Goal: Task Accomplishment & Management: Complete application form

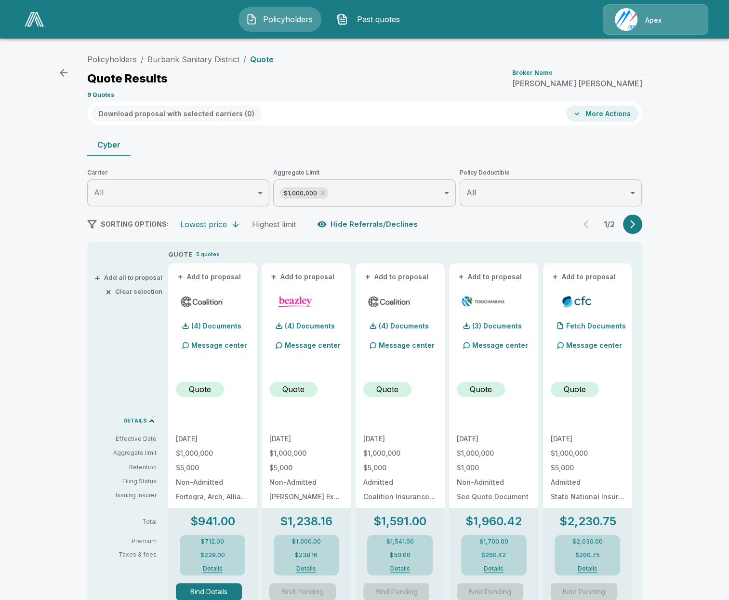
click at [387, 346] on p "Message center" at bounding box center [407, 345] width 56 height 10
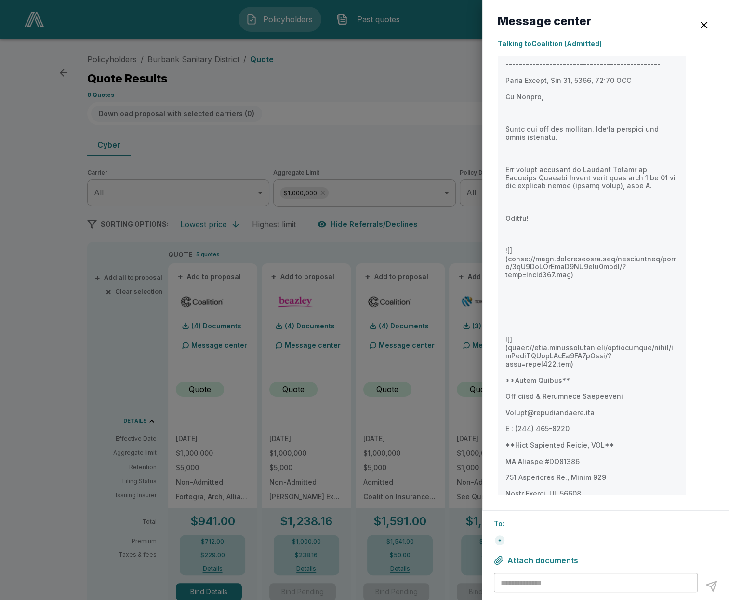
scroll to position [3511, 0]
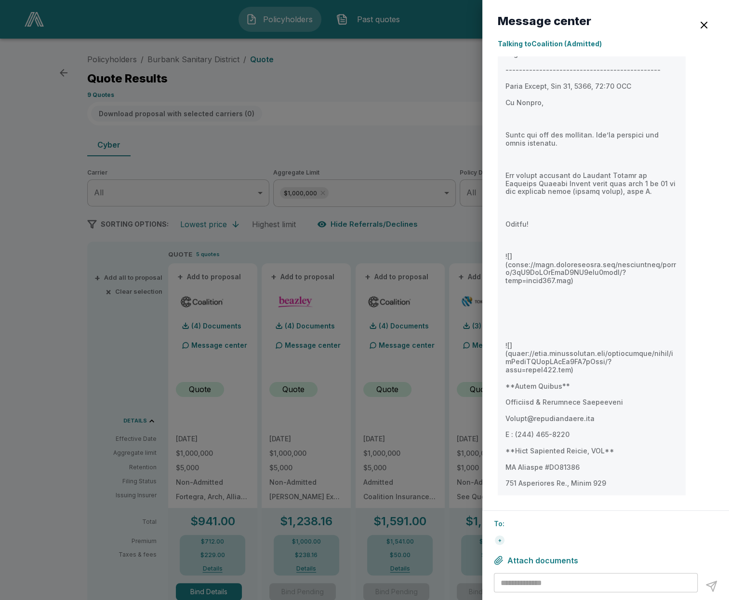
click at [215, 350] on div at bounding box center [364, 300] width 729 height 600
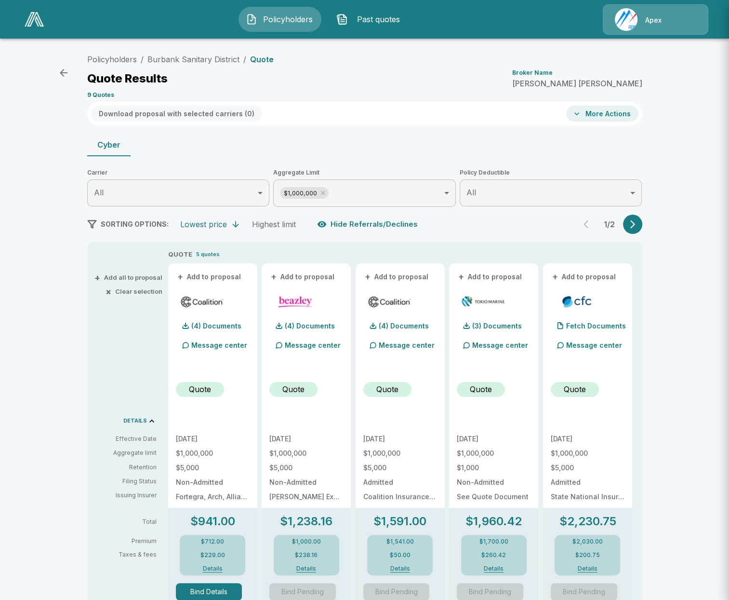
click at [208, 347] on p "Message center" at bounding box center [219, 345] width 56 height 10
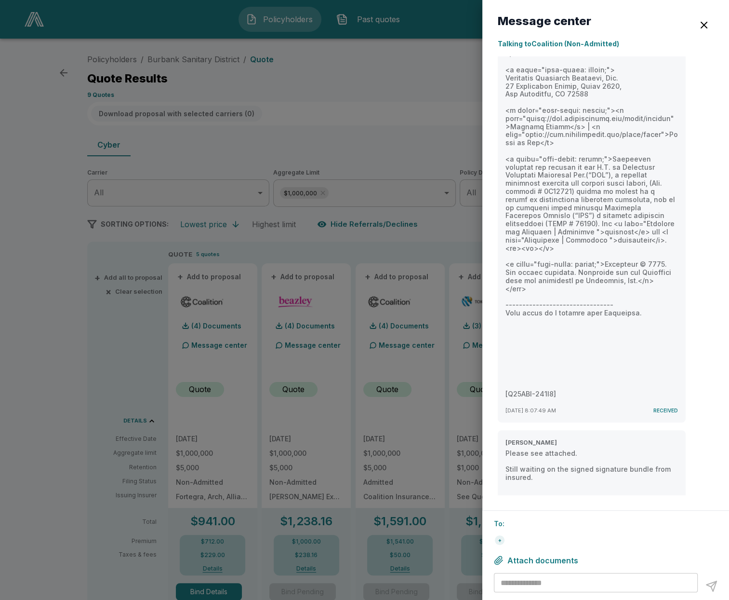
scroll to position [3665, 0]
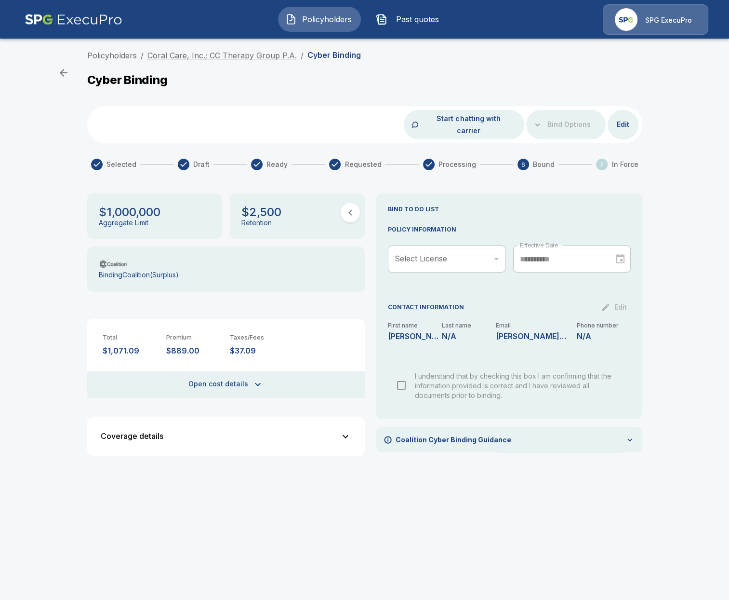
click at [270, 54] on link "Coral Care, Inc.; CC Therapy Group P.A." at bounding box center [221, 56] width 149 height 10
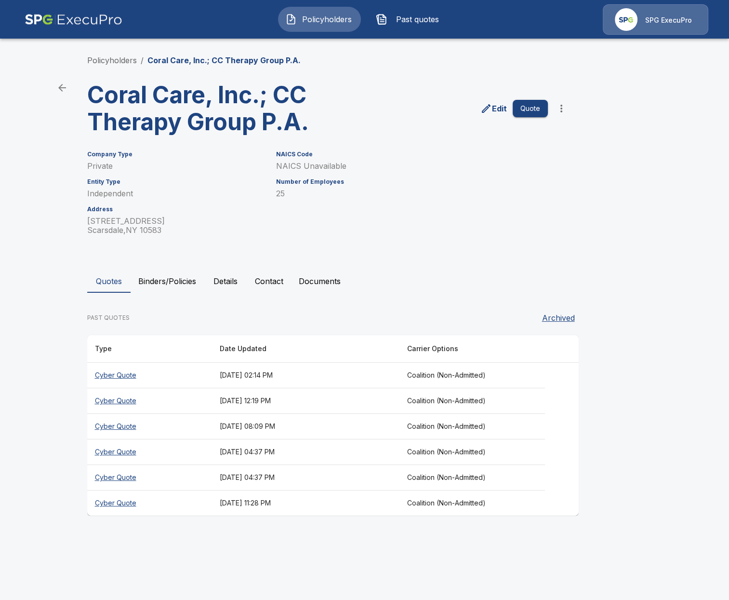
click at [168, 286] on button "Binders/Policies" at bounding box center [167, 280] width 73 height 23
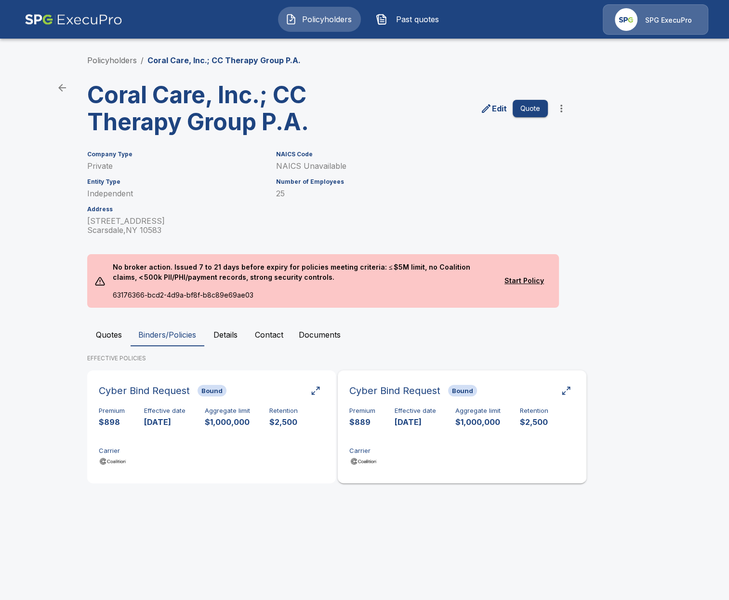
click at [460, 450] on div "Premium $889 Effective date 10/1/2025 Aggregate limit $1,000,000 Retention $2,5…" at bounding box center [462, 437] width 226 height 61
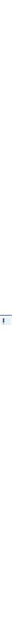
scroll to position [55, 0]
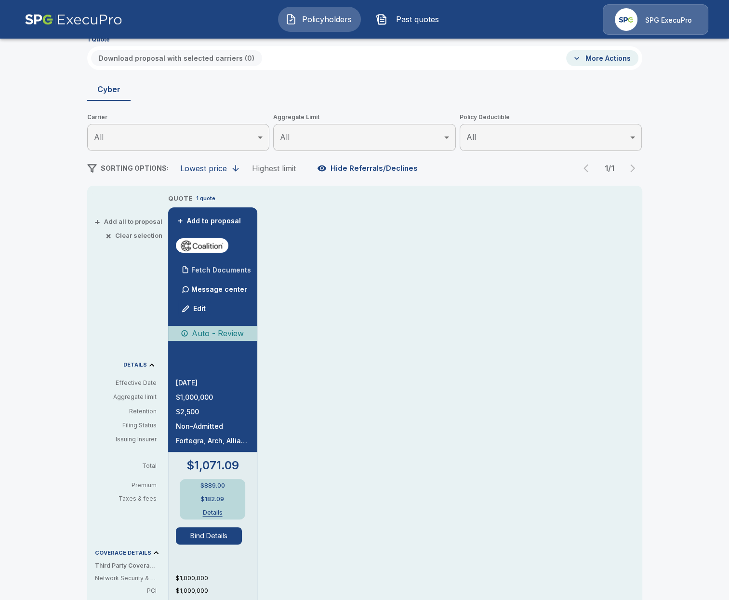
click at [228, 272] on p "Fetch Documents" at bounding box center [221, 270] width 60 height 7
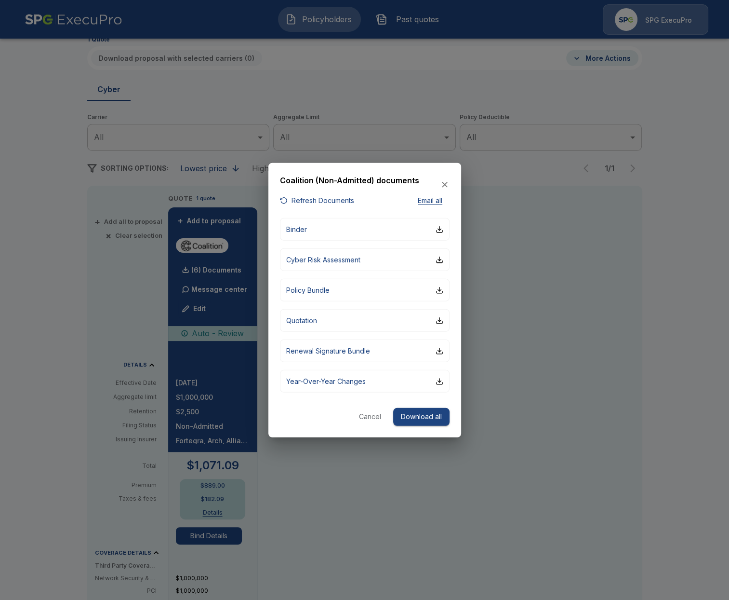
click at [86, 348] on div at bounding box center [364, 300] width 729 height 600
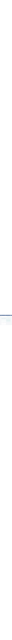
scroll to position [33, 0]
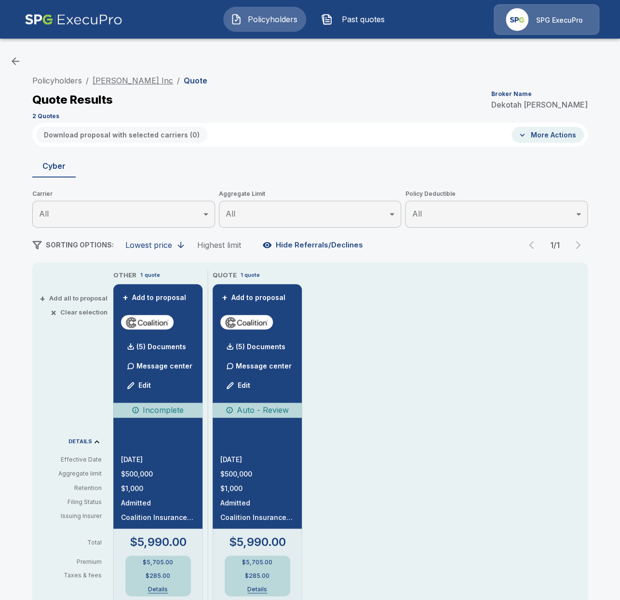
click at [115, 80] on link "[PERSON_NAME] Inc" at bounding box center [133, 81] width 80 height 10
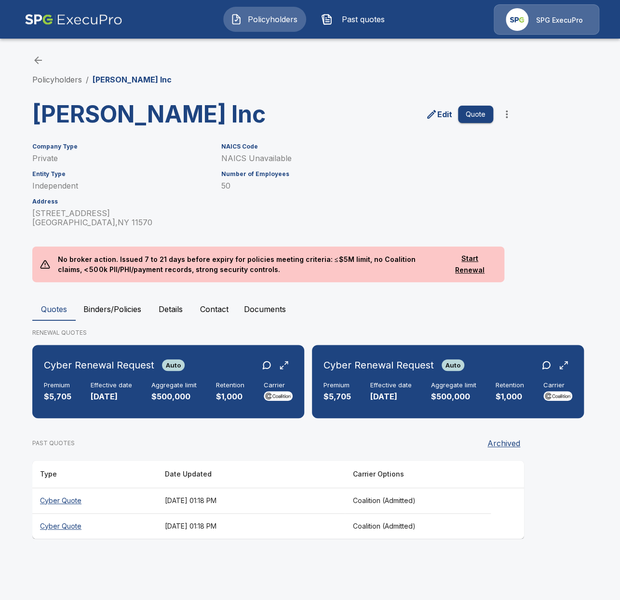
click at [134, 524] on th "Cyber Quote" at bounding box center [94, 526] width 125 height 26
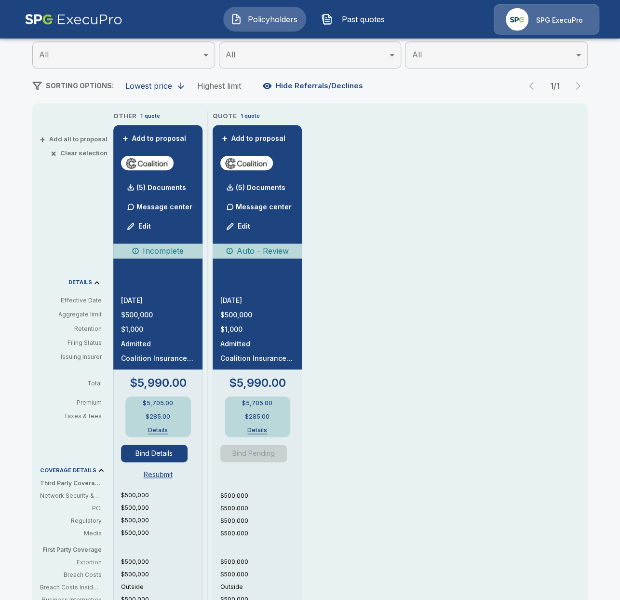
scroll to position [166, 0]
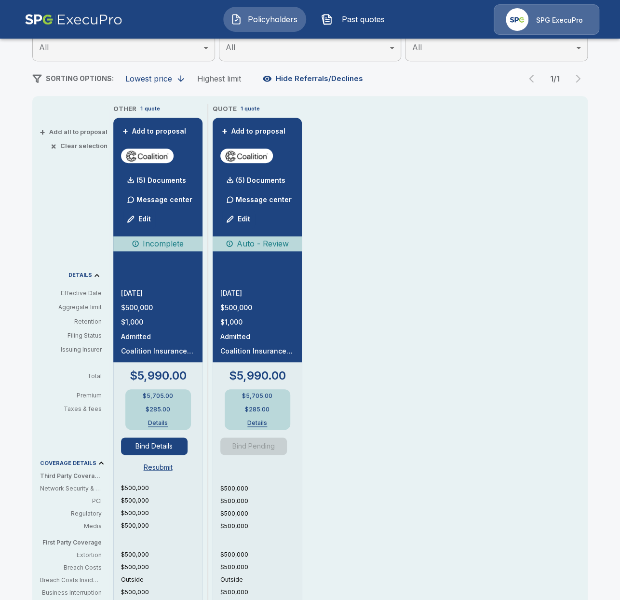
click at [35, 281] on div "+ Add all to proposal × Clear selection DETAILS Effective Date Aggregate limit …" at bounding box center [70, 422] width 77 height 637
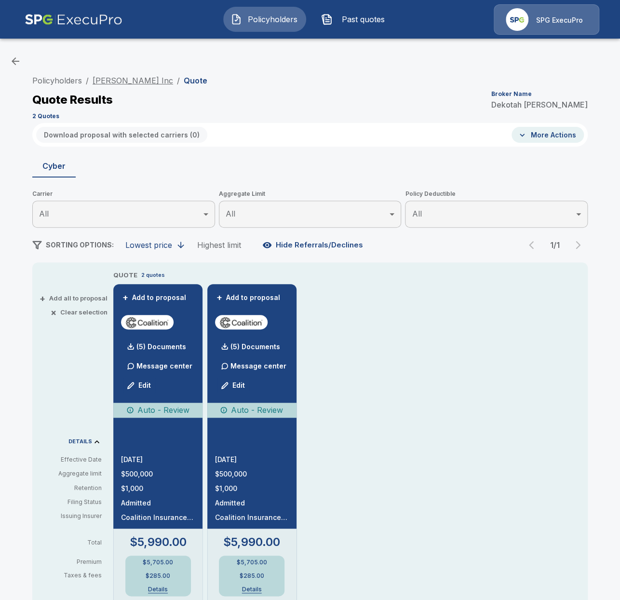
click at [122, 82] on link "[PERSON_NAME] Inc" at bounding box center [133, 81] width 80 height 10
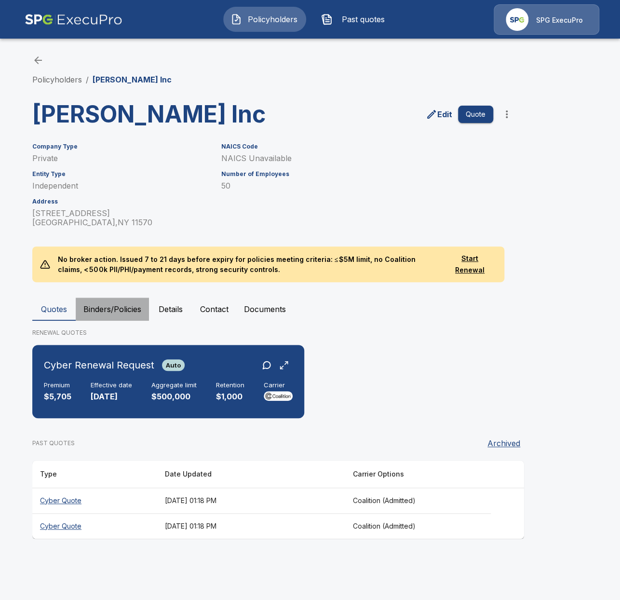
click at [103, 308] on button "Binders/Policies" at bounding box center [112, 308] width 73 height 23
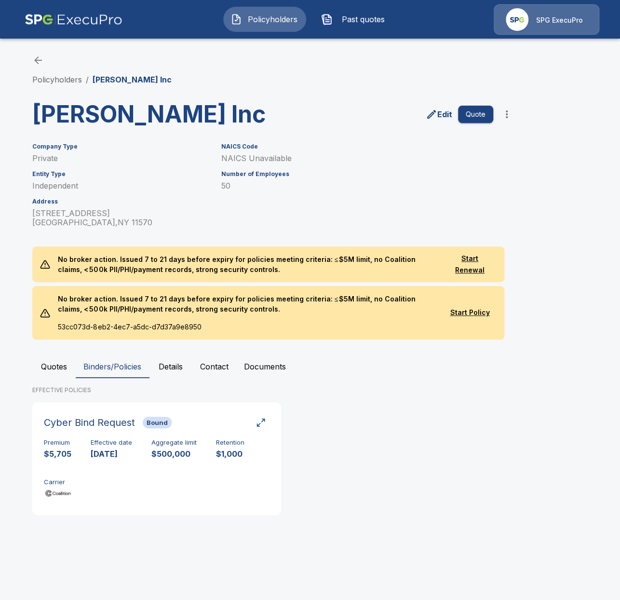
click at [57, 316] on p "No broker action. Issued 7 to 21 days before expiry for policies meeting criter…" at bounding box center [246, 304] width 392 height 36
click at [61, 377] on button "Quotes" at bounding box center [53, 366] width 43 height 23
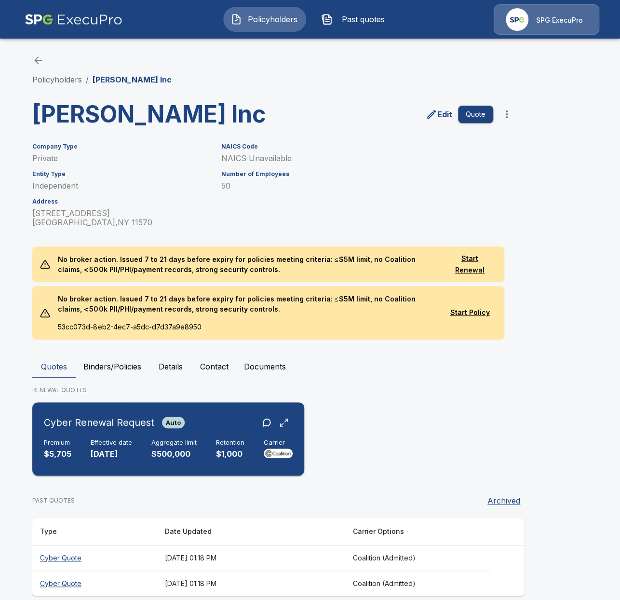
click at [240, 437] on div "Cyber Renewal Request Auto Premium $5,705 Effective date [DATE] Aggregate limit…" at bounding box center [168, 439] width 264 height 66
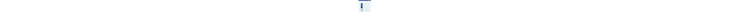
scroll to position [111, 0]
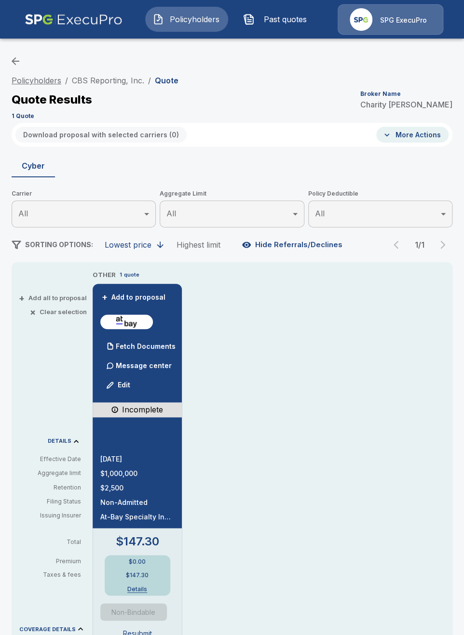
click at [59, 83] on link "Policyholders" at bounding box center [37, 81] width 50 height 10
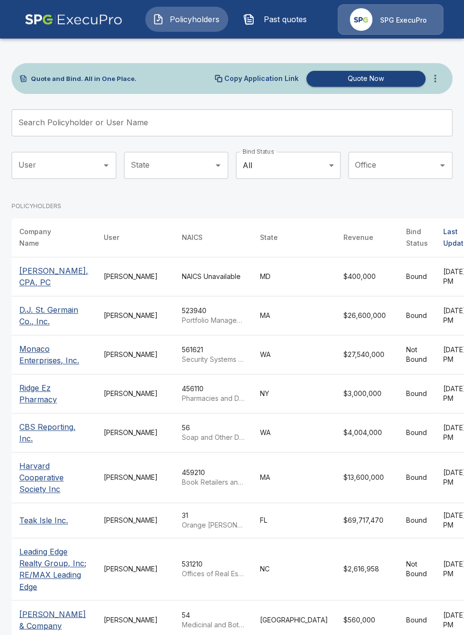
click at [431, 80] on icon "more" at bounding box center [435, 79] width 12 height 12
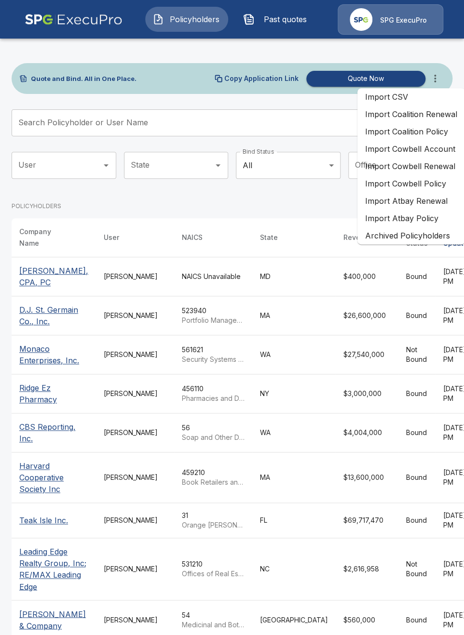
click at [428, 206] on li "Import Atbay Renewal" at bounding box center [410, 200] width 107 height 17
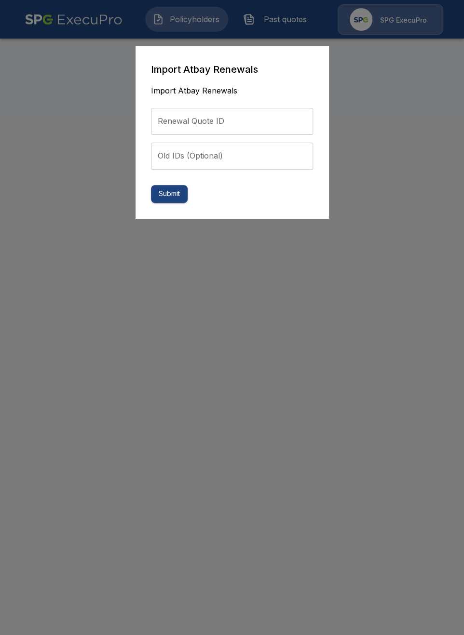
click at [223, 124] on input "Renewal Quote ID" at bounding box center [232, 121] width 162 height 27
paste input "**********"
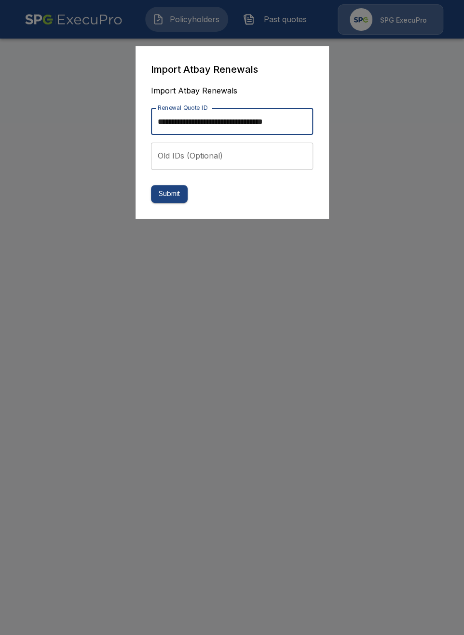
scroll to position [0, 6]
type input "**********"
click at [177, 188] on button "Submit" at bounding box center [169, 194] width 37 height 18
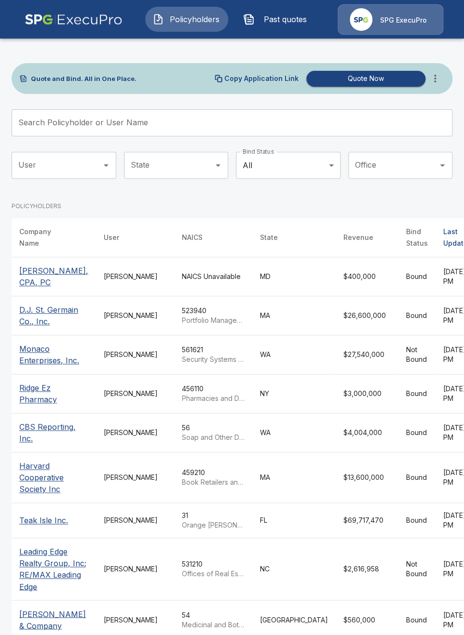
click at [266, 22] on span "Past quotes" at bounding box center [284, 19] width 53 height 12
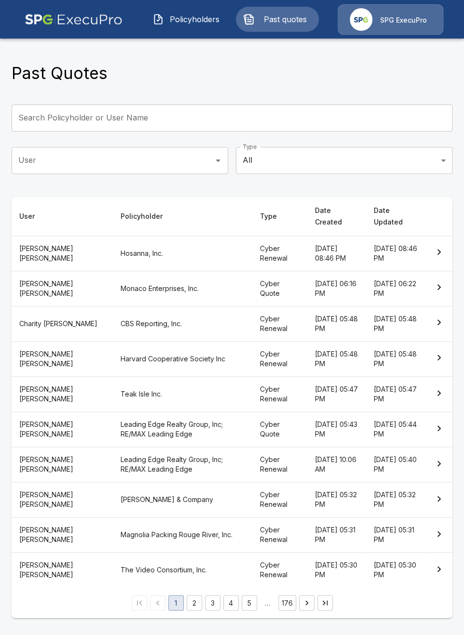
click at [176, 245] on th "Hosanna, Inc." at bounding box center [182, 253] width 139 height 35
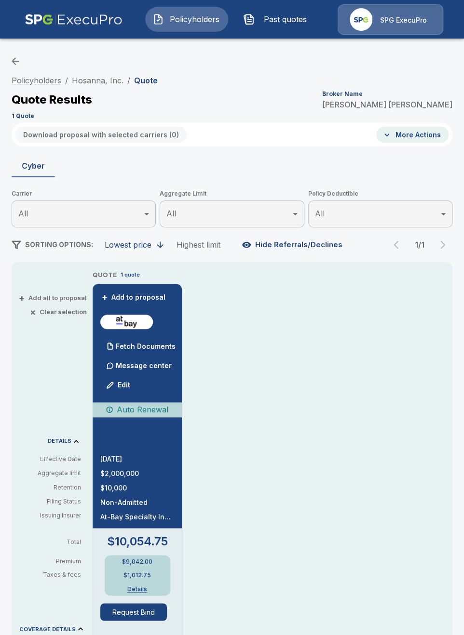
click at [37, 76] on link "Policyholders" at bounding box center [37, 81] width 50 height 10
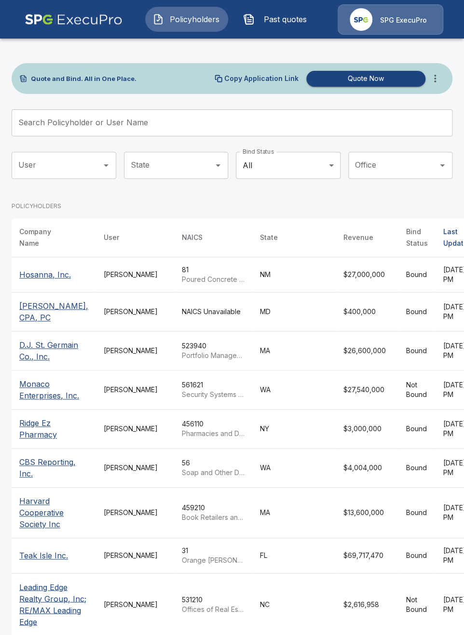
click at [433, 81] on icon "more" at bounding box center [435, 79] width 12 height 12
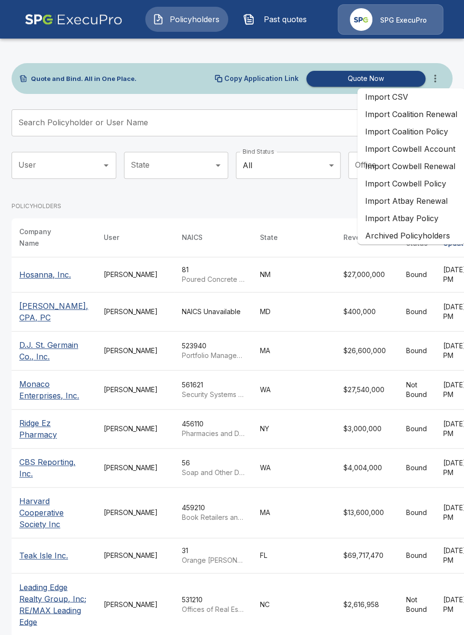
click at [412, 201] on li "Import Atbay Renewal" at bounding box center [410, 200] width 107 height 17
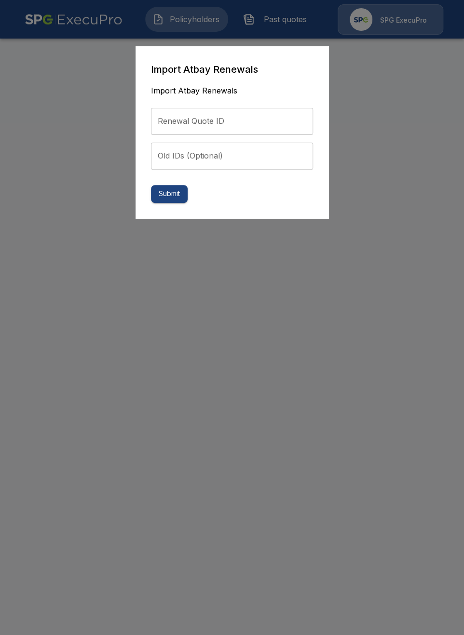
click at [217, 120] on input "Renewal Quote ID" at bounding box center [232, 121] width 162 height 27
paste input "**********"
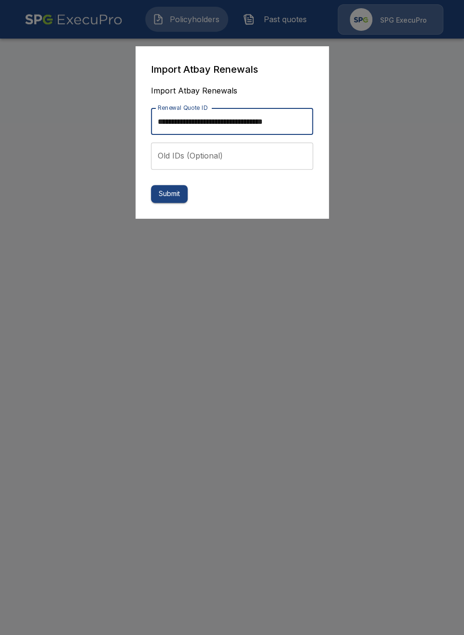
scroll to position [0, 4]
type input "**********"
click at [173, 189] on button "Submit" at bounding box center [169, 194] width 37 height 18
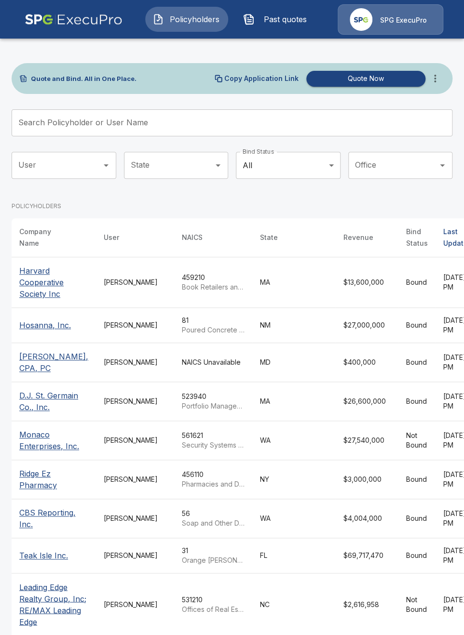
click at [252, 271] on td "MA" at bounding box center [293, 282] width 83 height 51
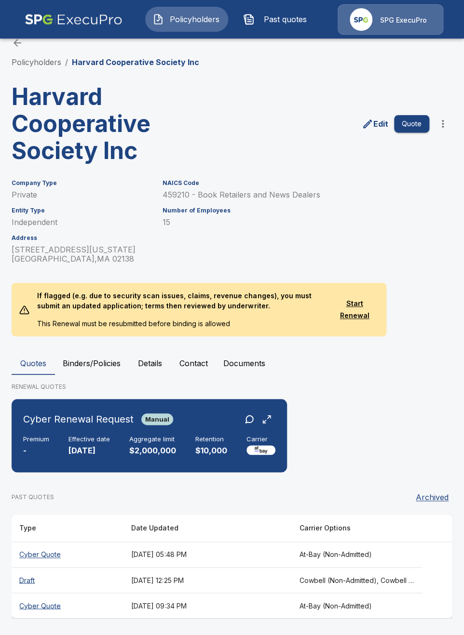
scroll to position [18, 0]
click at [182, 453] on div "Premium - Effective date 12/2/2025 Aggregate limit $2,000,000 Retention $10,000…" at bounding box center [149, 445] width 252 height 21
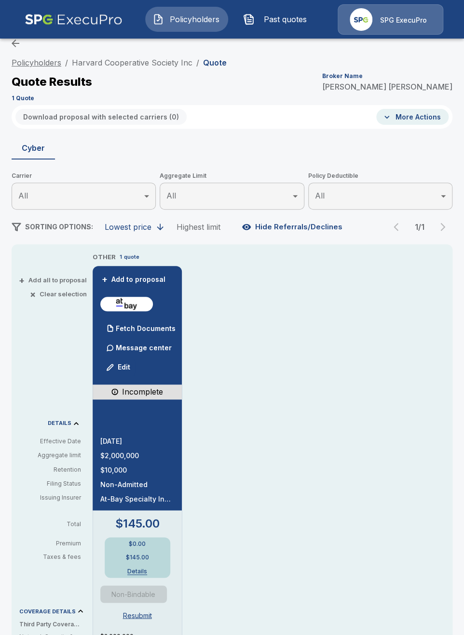
click at [41, 64] on link "Policyholders" at bounding box center [37, 63] width 50 height 10
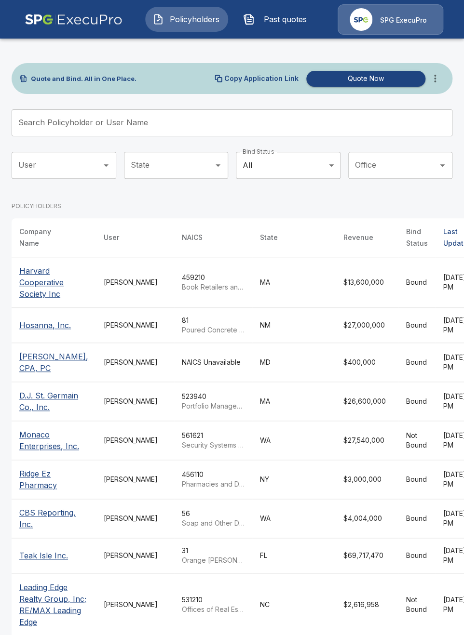
click at [436, 87] on button "more" at bounding box center [434, 78] width 19 height 19
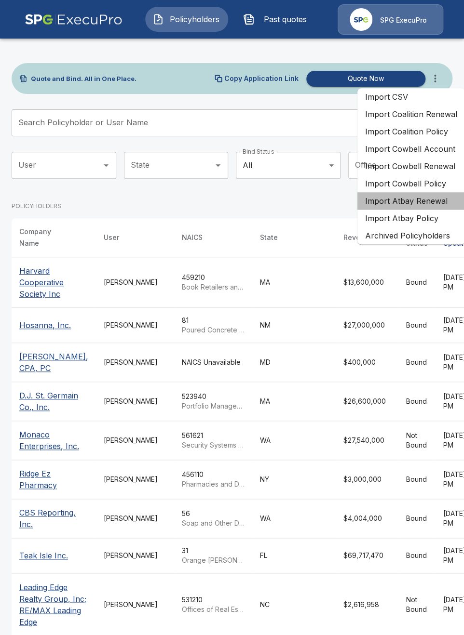
click at [425, 202] on li "Import Atbay Renewal" at bounding box center [410, 200] width 107 height 17
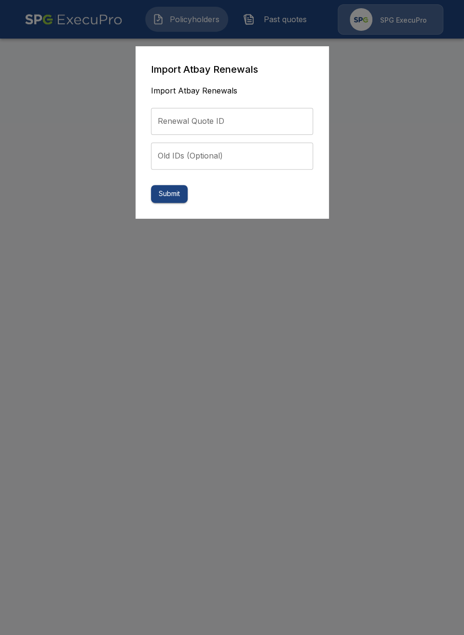
click at [217, 126] on input "Renewal Quote ID" at bounding box center [232, 121] width 162 height 27
paste input "**********"
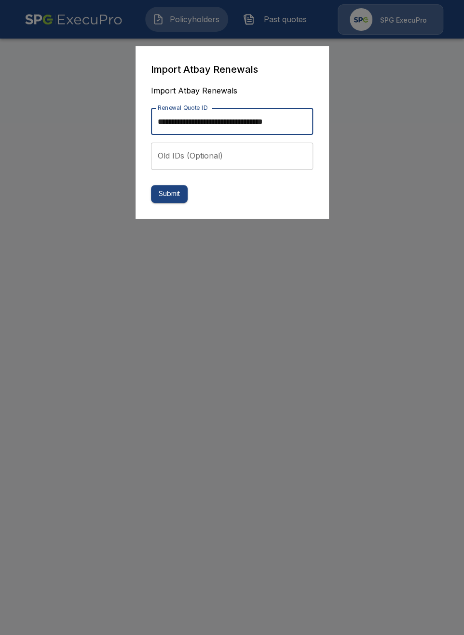
scroll to position [0, 8]
type input "**********"
click at [178, 195] on button "Submit" at bounding box center [169, 194] width 37 height 18
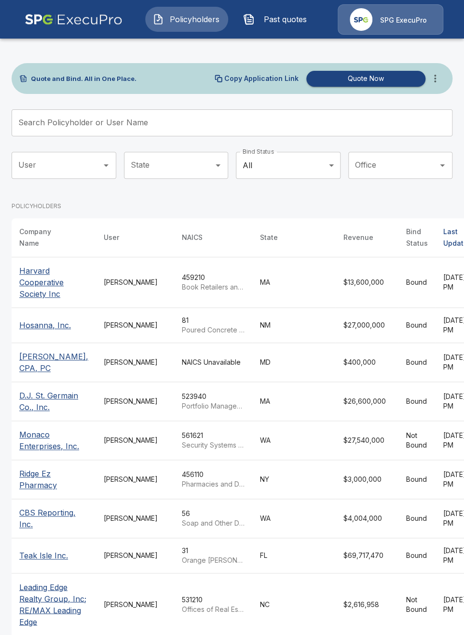
click at [279, 25] on button "Past quotes" at bounding box center [277, 19] width 83 height 25
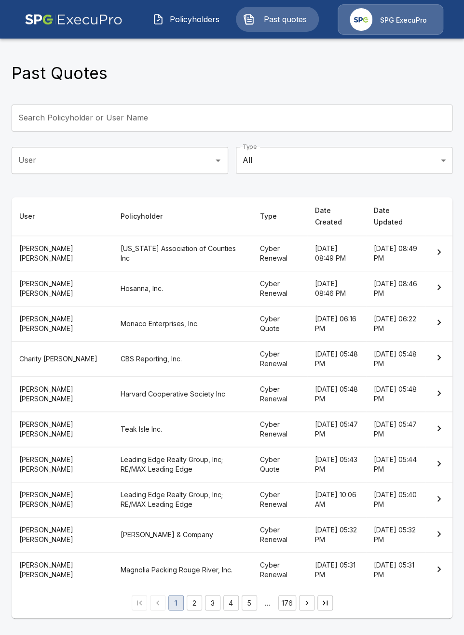
click at [141, 239] on th "[US_STATE] Association of Counties Inc" at bounding box center [182, 253] width 139 height 35
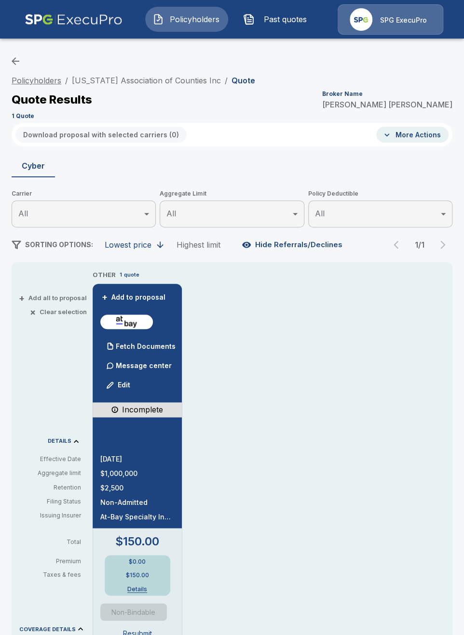
click at [44, 77] on link "Policyholders" at bounding box center [37, 81] width 50 height 10
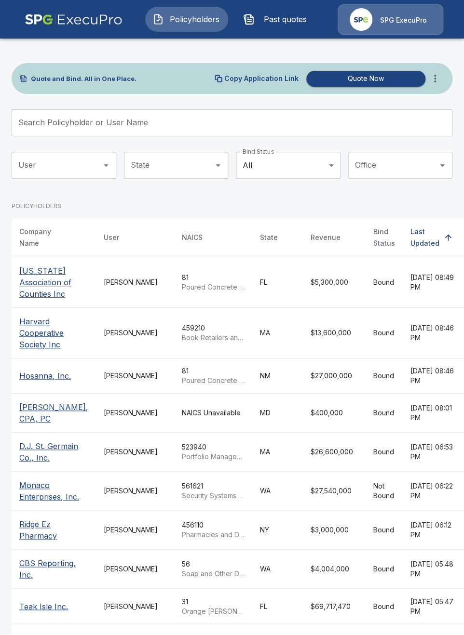
click at [432, 71] on button "more" at bounding box center [434, 78] width 19 height 19
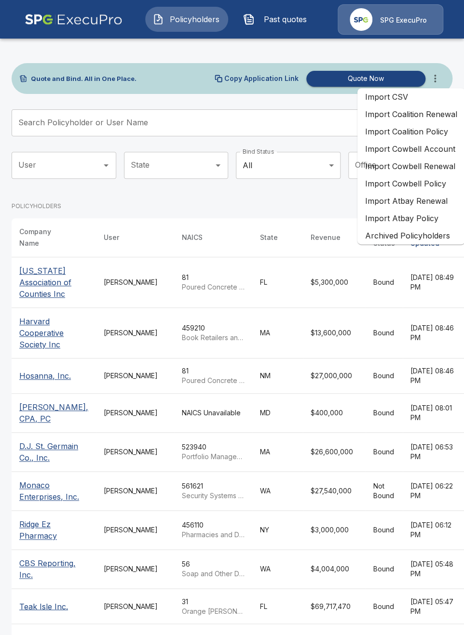
click at [419, 207] on li "Import Atbay Renewal" at bounding box center [410, 200] width 107 height 17
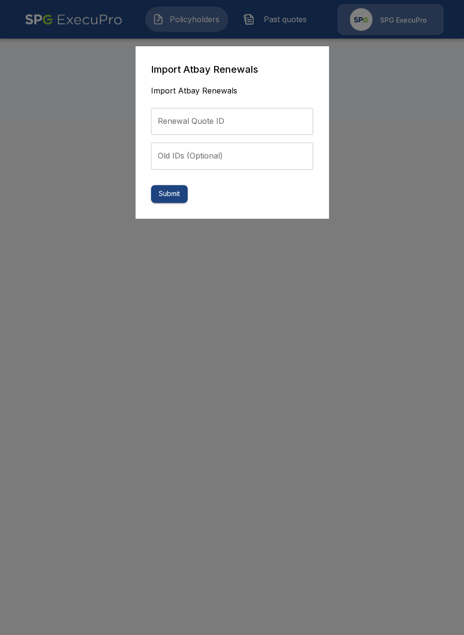
click at [257, 136] on form "Import Atbay Renewals Import Atbay Renewals Renewal Quote ID Renewal Quote ID O…" at bounding box center [232, 132] width 162 height 141
click at [256, 131] on input "Renewal Quote ID" at bounding box center [232, 121] width 162 height 27
paste input "**********"
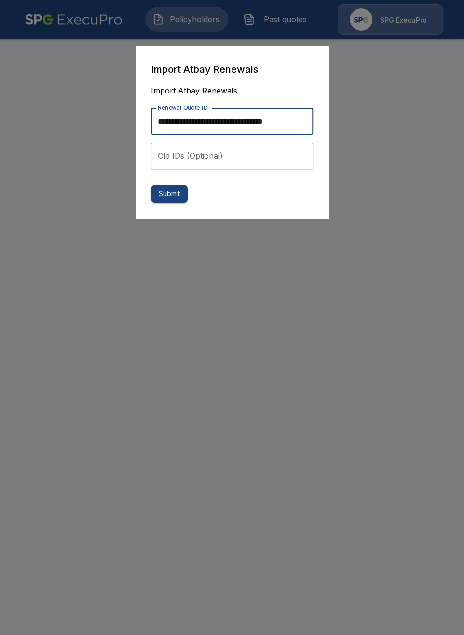
scroll to position [0, 6]
type input "**********"
click at [176, 199] on button "Submit" at bounding box center [169, 194] width 37 height 18
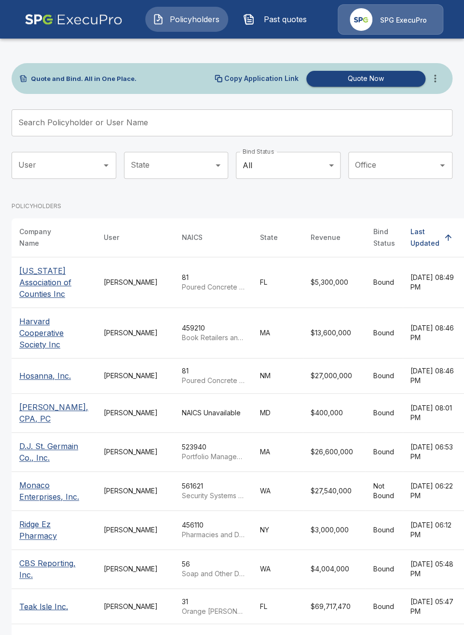
click at [295, 21] on span "Past quotes" at bounding box center [284, 19] width 53 height 12
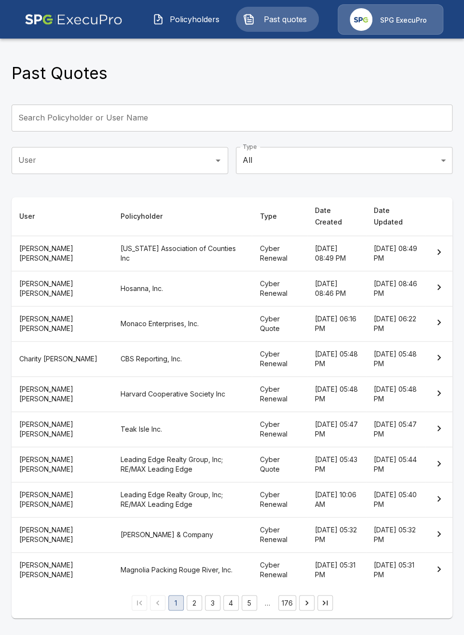
click at [165, 236] on th "[US_STATE] Association of Counties Inc" at bounding box center [182, 253] width 139 height 35
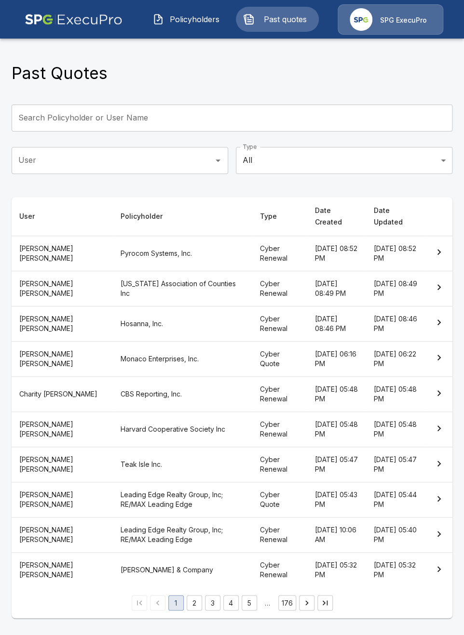
click at [148, 236] on th "Pyrocom Systems, Inc." at bounding box center [182, 253] width 139 height 35
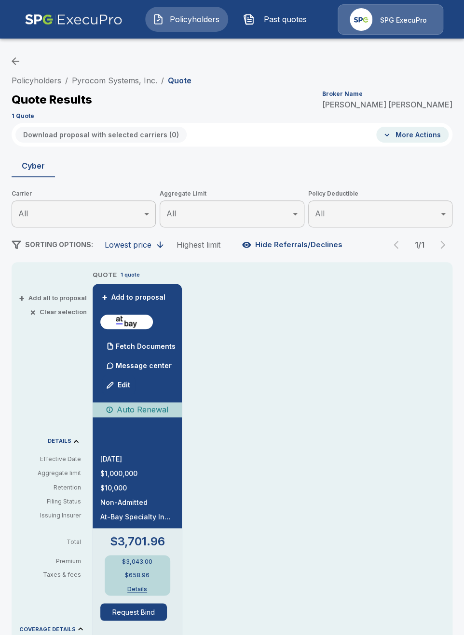
click at [26, 85] on li "Policyholders" at bounding box center [37, 81] width 50 height 12
click at [82, 78] on link "Pyrocom Systems, Inc." at bounding box center [114, 81] width 85 height 10
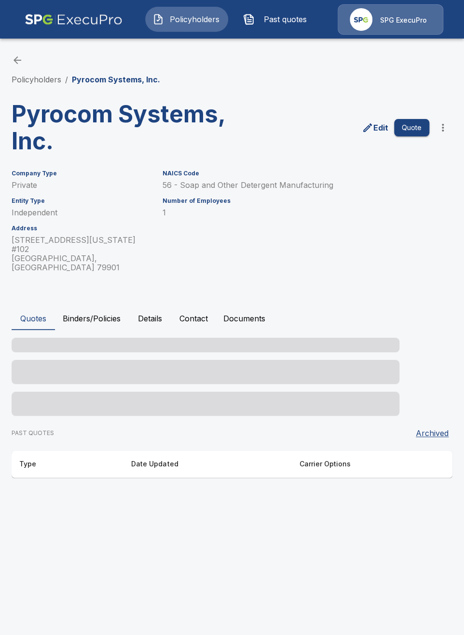
click at [25, 87] on div "Policyholders / Pyrocom Systems, Inc. Pyrocom Systems, Inc. Edit Quote Company …" at bounding box center [232, 266] width 464 height 460
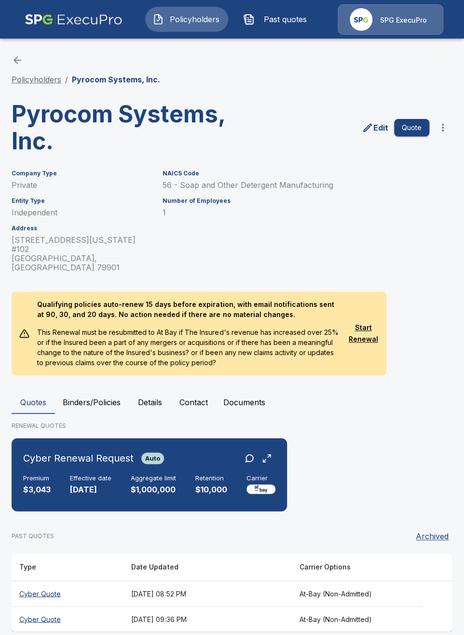
click at [31, 80] on link "Policyholders" at bounding box center [37, 80] width 50 height 10
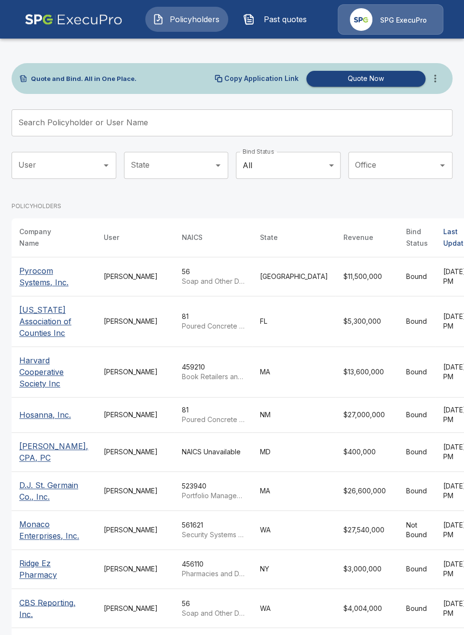
click at [434, 83] on icon "more" at bounding box center [435, 79] width 12 height 12
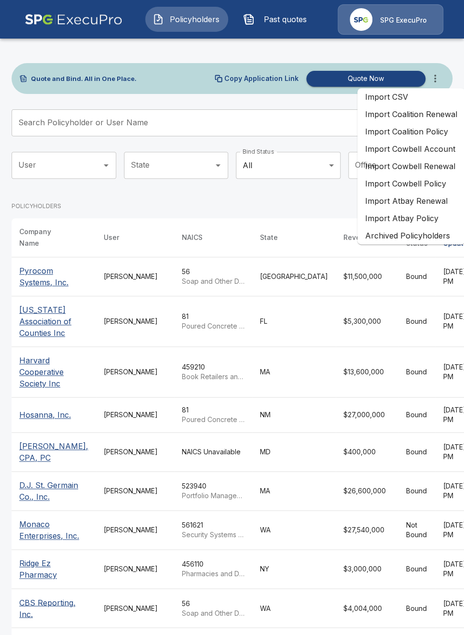
click at [417, 198] on li "Import Atbay Renewal" at bounding box center [410, 200] width 107 height 17
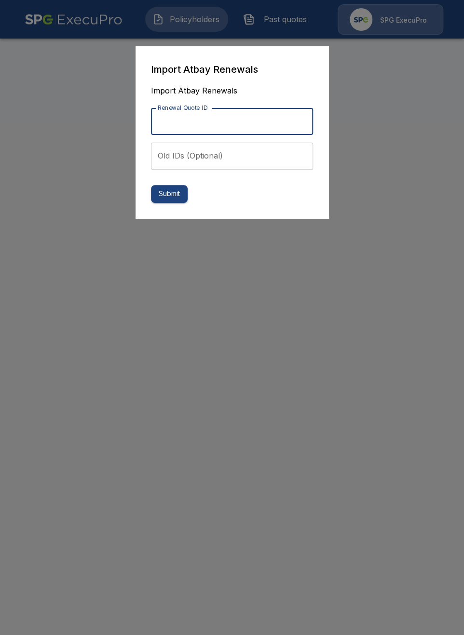
drag, startPoint x: 254, startPoint y: 121, endPoint x: 234, endPoint y: 132, distance: 22.0
click at [254, 121] on input "Renewal Quote ID" at bounding box center [232, 121] width 162 height 27
paste input "**********"
type input "**********"
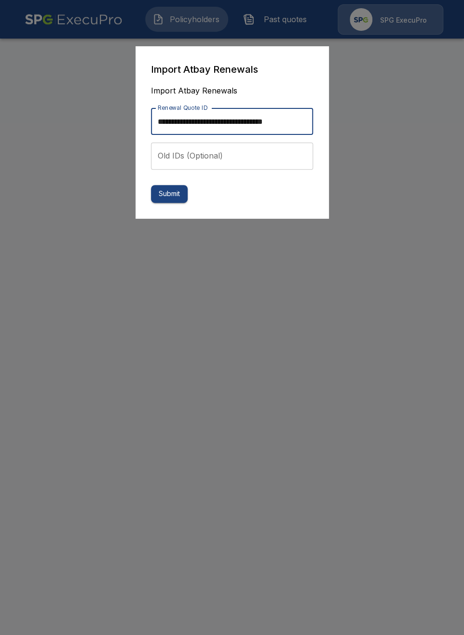
click at [176, 199] on button "Submit" at bounding box center [169, 194] width 37 height 18
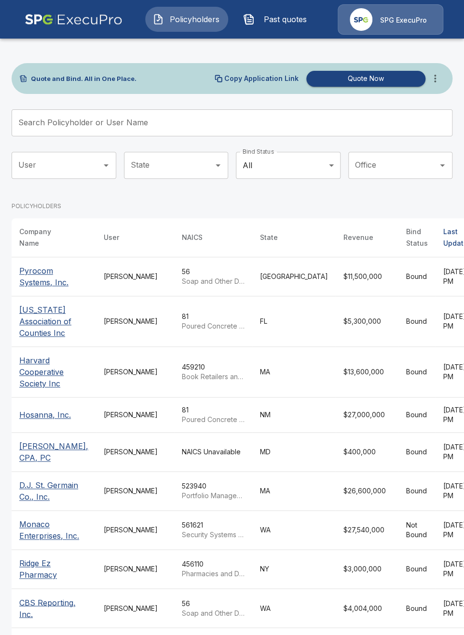
click at [298, 24] on span "Past quotes" at bounding box center [284, 19] width 53 height 12
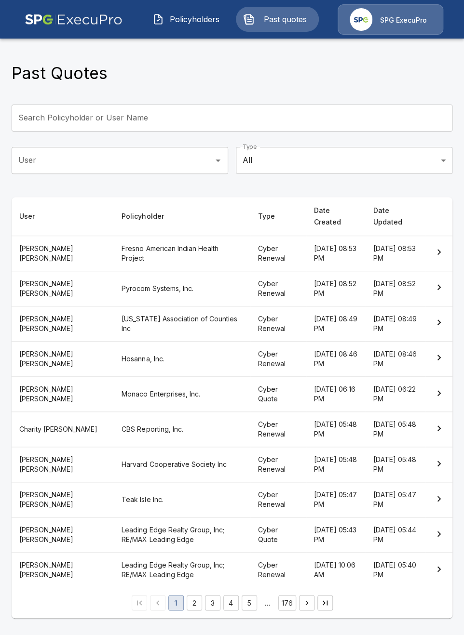
click at [144, 248] on th "Fresno American Indian Health Project" at bounding box center [182, 253] width 136 height 35
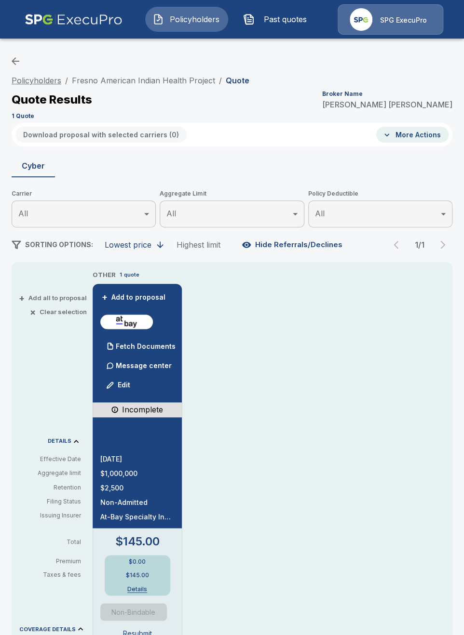
click at [53, 81] on link "Policyholders" at bounding box center [37, 81] width 50 height 10
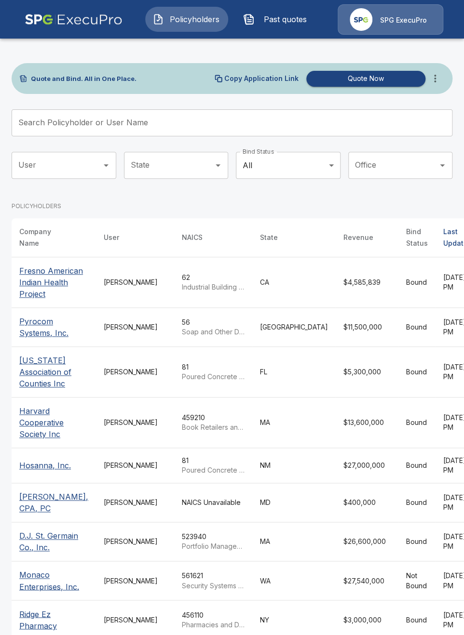
click at [439, 80] on icon "more" at bounding box center [435, 79] width 12 height 12
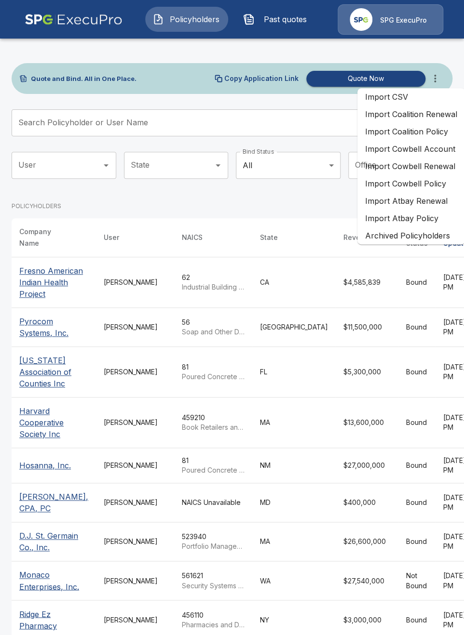
click at [421, 202] on li "Import Atbay Renewal" at bounding box center [410, 200] width 107 height 17
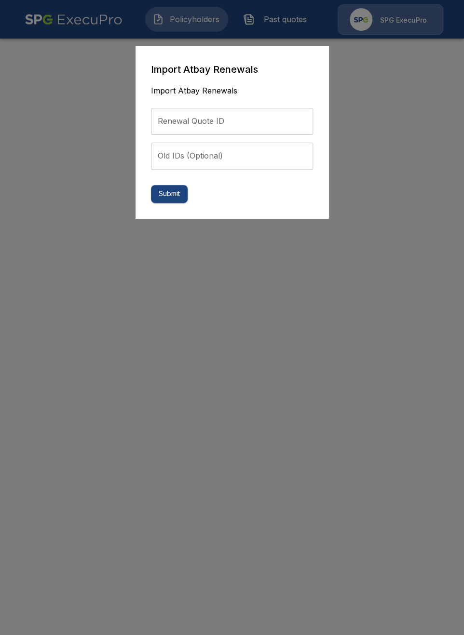
click at [231, 123] on input "Renewal Quote ID" at bounding box center [232, 121] width 162 height 27
paste input "**********"
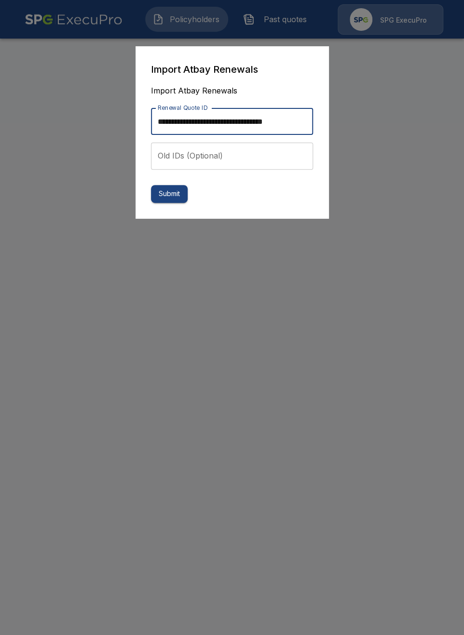
scroll to position [0, 10]
type input "**********"
click at [176, 197] on button "Submit" at bounding box center [169, 194] width 37 height 18
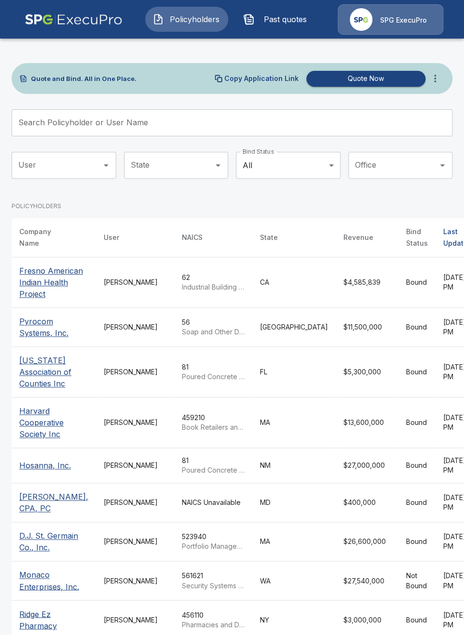
click at [275, 23] on span "Past quotes" at bounding box center [284, 19] width 53 height 12
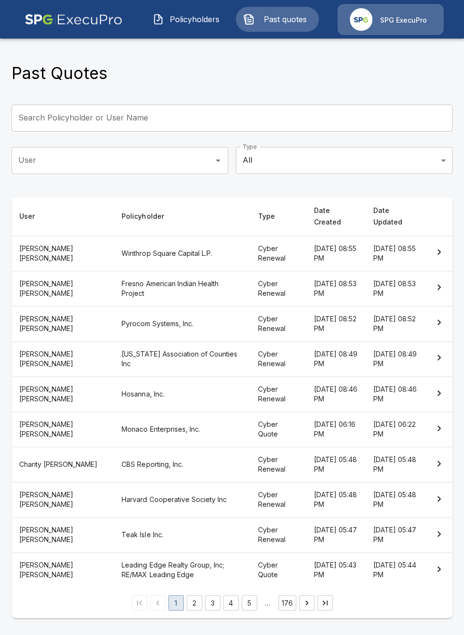
click at [168, 236] on th "Winthrop Square Capital L.P." at bounding box center [182, 253] width 136 height 35
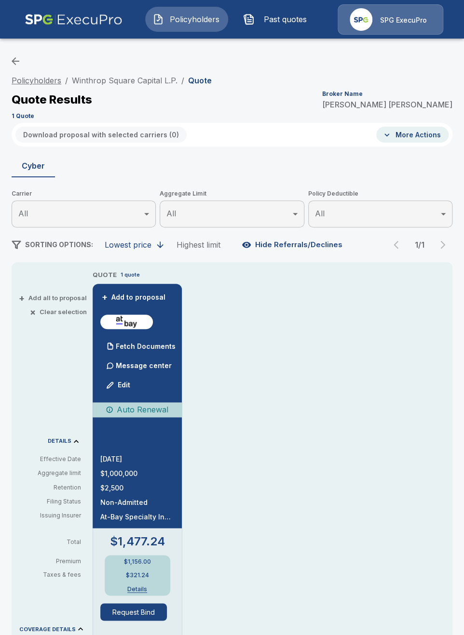
click at [24, 84] on link "Policyholders" at bounding box center [37, 81] width 50 height 10
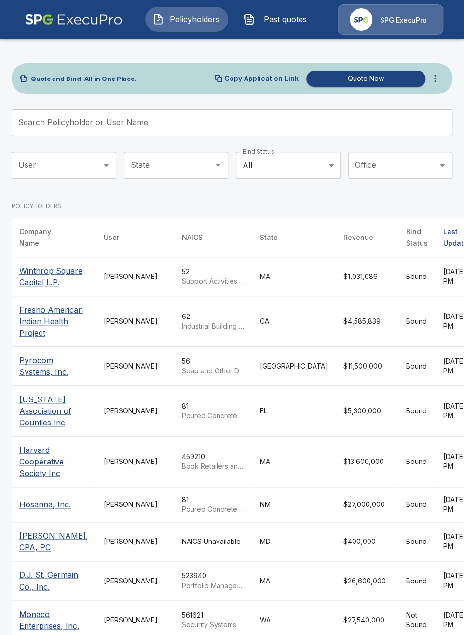
click at [434, 84] on button "more" at bounding box center [434, 78] width 19 height 19
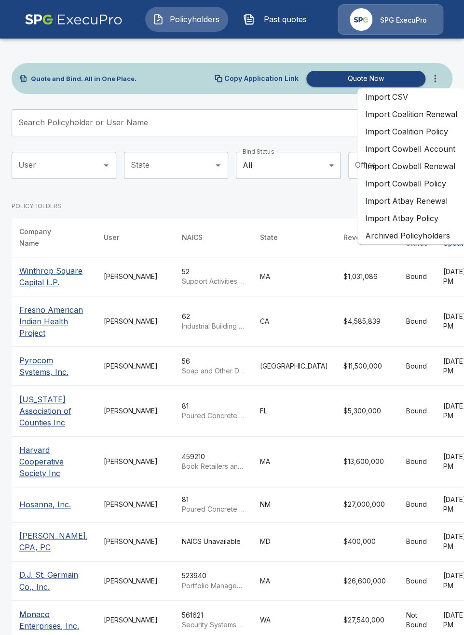
click at [416, 200] on li "Import Atbay Renewal" at bounding box center [410, 200] width 107 height 17
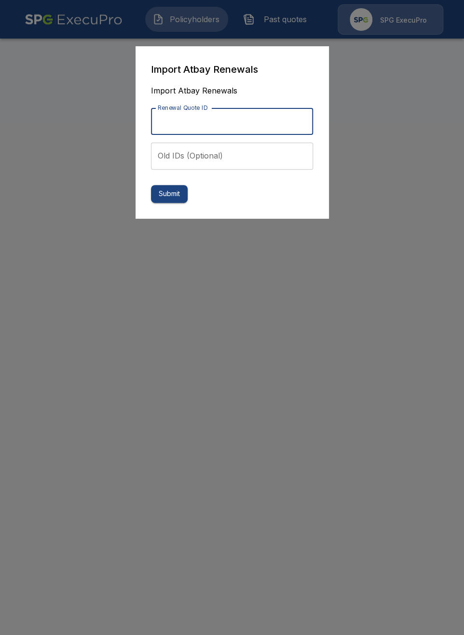
click at [246, 120] on input "Renewal Quote ID" at bounding box center [232, 121] width 162 height 27
paste input "**********"
type input "**********"
click at [155, 202] on button "Submit" at bounding box center [169, 194] width 37 height 18
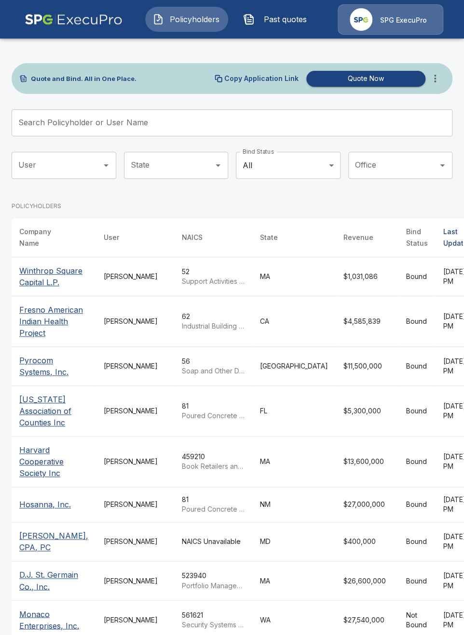
click at [261, 23] on span "Past quotes" at bounding box center [284, 19] width 53 height 12
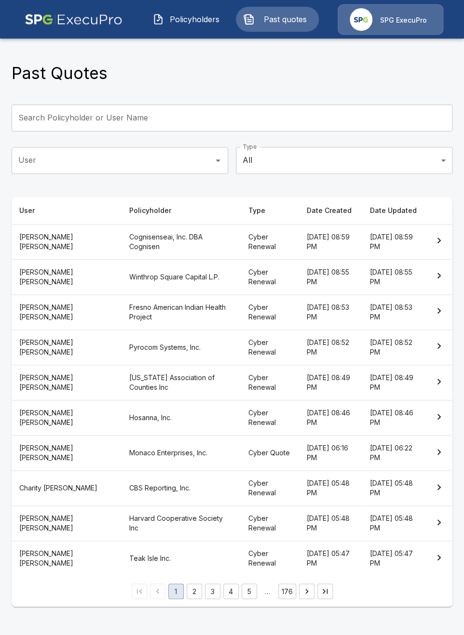
click at [136, 254] on th "Cognisenseai, Inc. DBA Cognisen" at bounding box center [180, 241] width 119 height 35
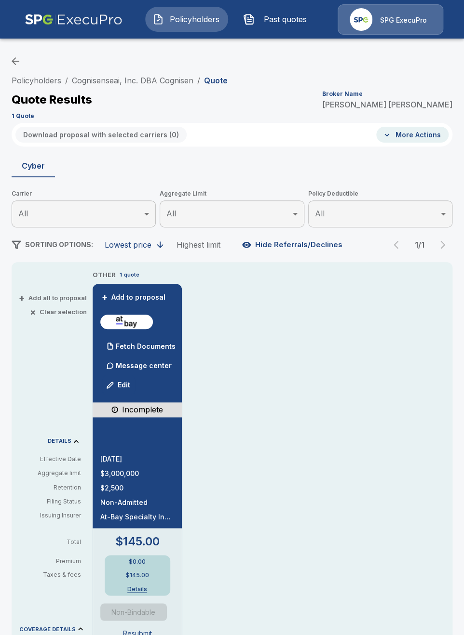
drag, startPoint x: 37, startPoint y: 79, endPoint x: 71, endPoint y: 74, distance: 34.0
click at [37, 79] on link "Policyholders" at bounding box center [37, 81] width 50 height 10
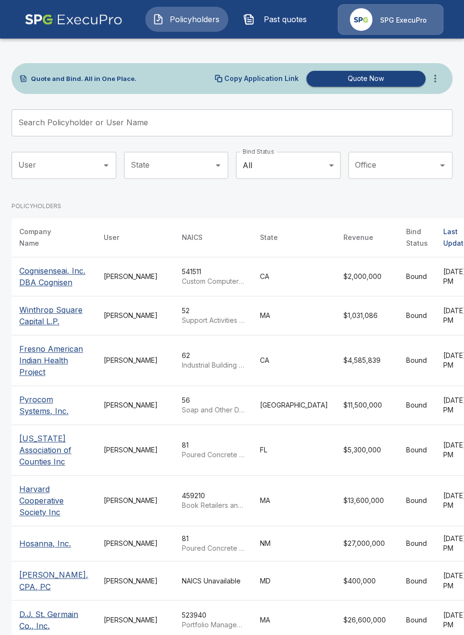
click at [433, 82] on icon "more" at bounding box center [435, 79] width 12 height 12
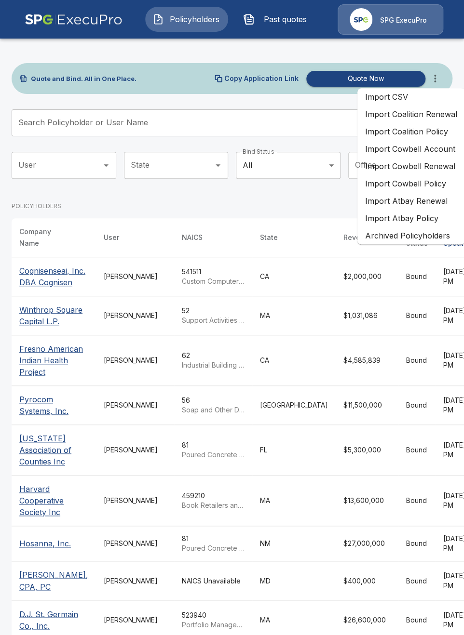
click at [410, 204] on li "Import Atbay Renewal" at bounding box center [410, 200] width 107 height 17
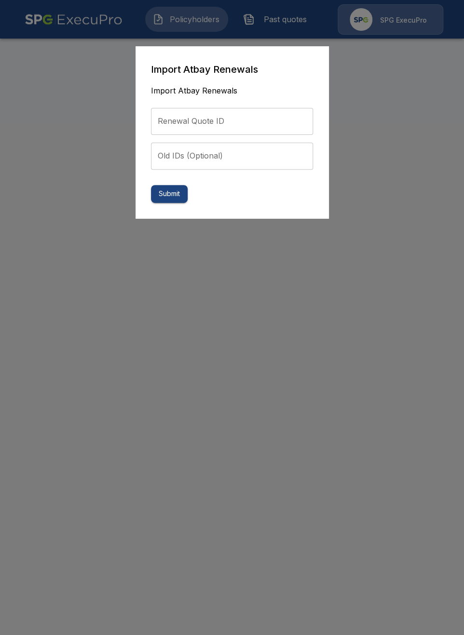
click at [210, 123] on input "Renewal Quote ID" at bounding box center [232, 121] width 162 height 27
paste input "**********"
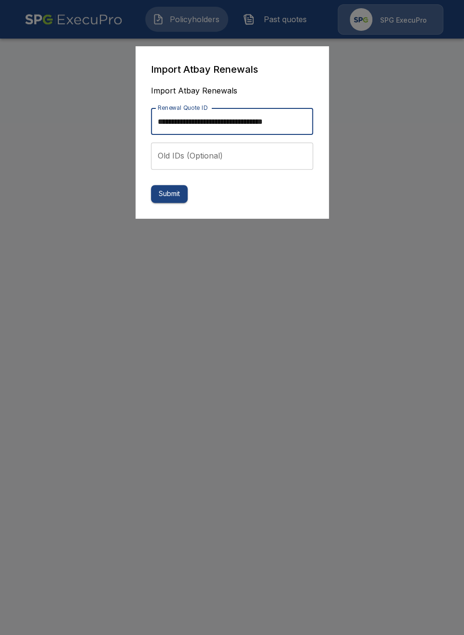
scroll to position [0, 8]
type input "**********"
click at [165, 200] on button "Submit" at bounding box center [169, 194] width 37 height 18
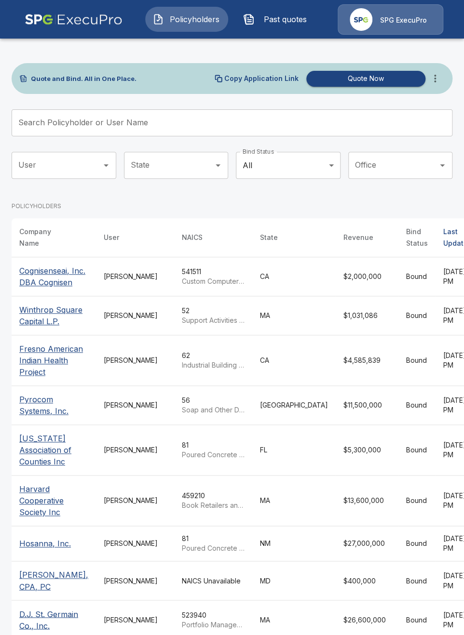
click at [273, 24] on span "Past quotes" at bounding box center [284, 19] width 53 height 12
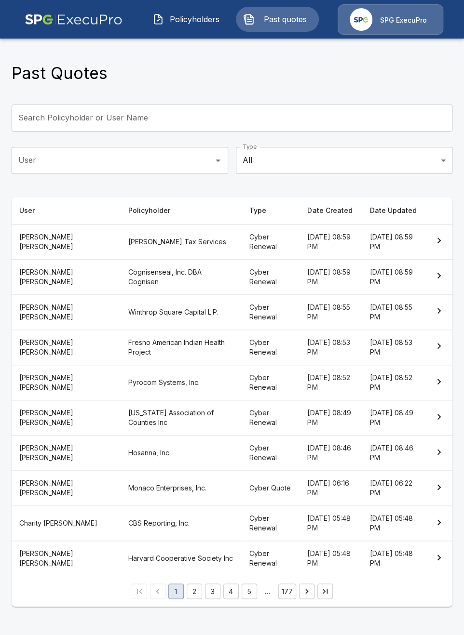
click at [168, 247] on th "[PERSON_NAME] Tax Services" at bounding box center [180, 241] width 120 height 35
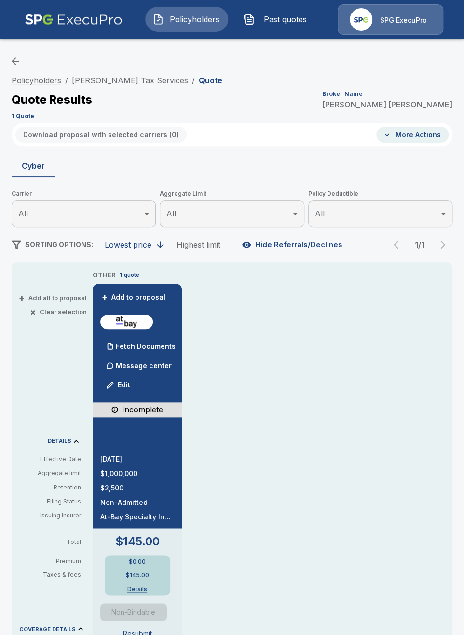
click at [42, 78] on link "Policyholders" at bounding box center [37, 81] width 50 height 10
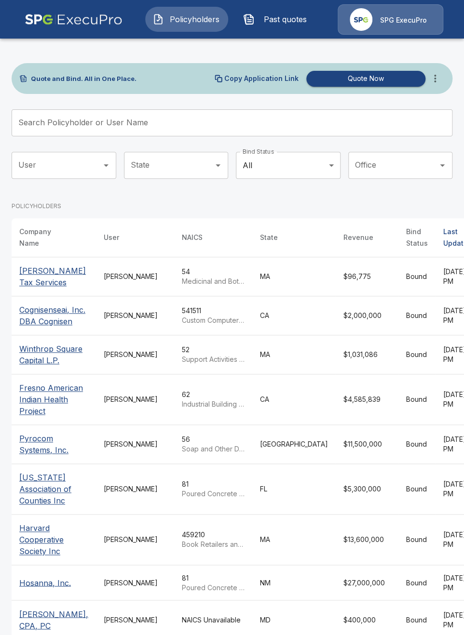
click at [433, 83] on icon "more" at bounding box center [435, 79] width 12 height 12
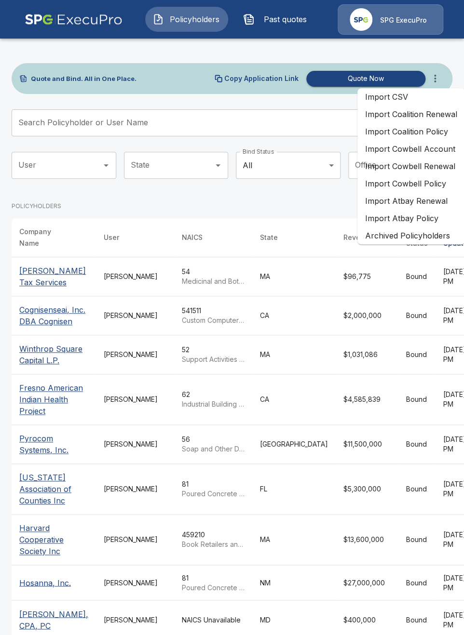
click at [396, 196] on li "Import Atbay Renewal" at bounding box center [410, 200] width 107 height 17
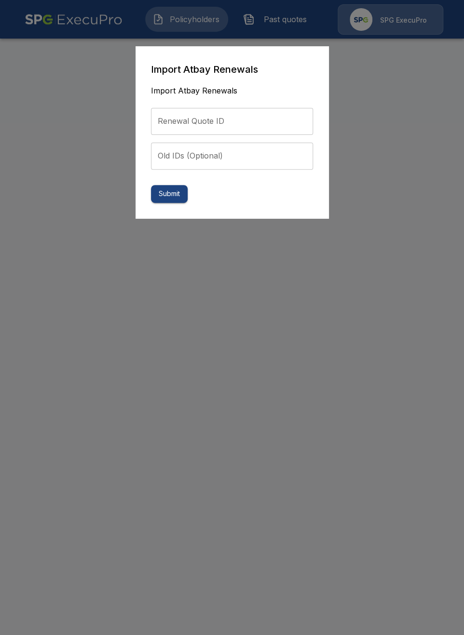
drag, startPoint x: 266, startPoint y: 127, endPoint x: 228, endPoint y: 157, distance: 48.0
click at [265, 126] on input "Renewal Quote ID" at bounding box center [232, 121] width 162 height 27
paste input "**********"
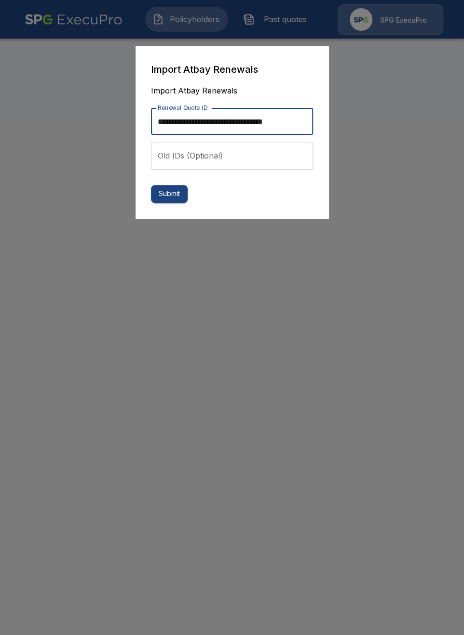
scroll to position [0, 6]
type input "**********"
click at [171, 201] on button "Submit" at bounding box center [169, 194] width 37 height 18
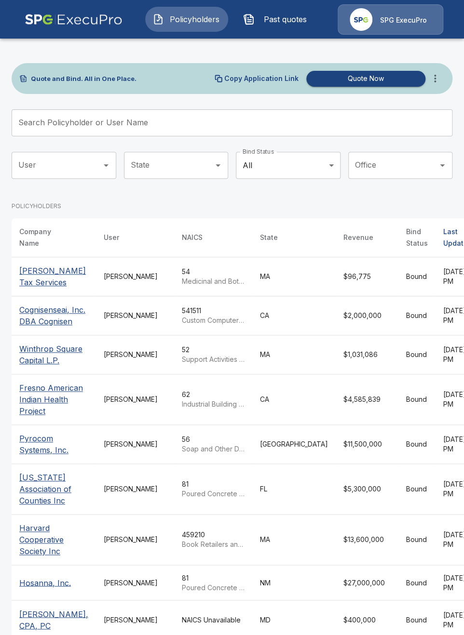
click at [282, 19] on span "Past quotes" at bounding box center [284, 19] width 53 height 12
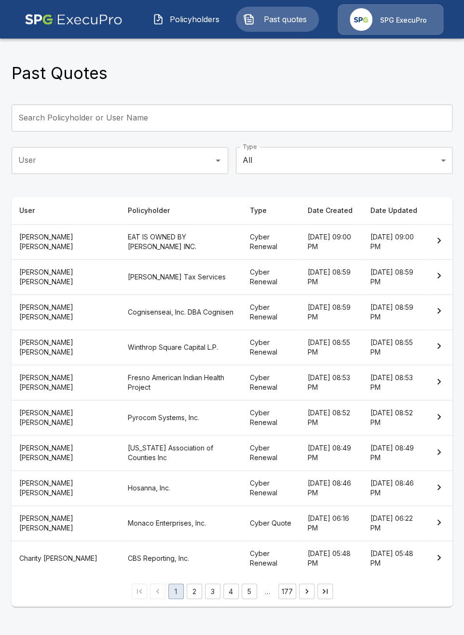
click at [172, 247] on th "EAT IS OWNED BY [PERSON_NAME] INC." at bounding box center [181, 241] width 122 height 35
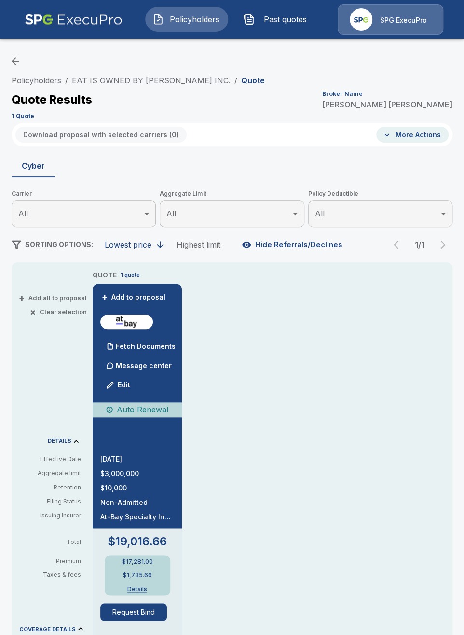
drag, startPoint x: 57, startPoint y: 83, endPoint x: 128, endPoint y: 94, distance: 72.1
click at [57, 81] on link "Policyholders" at bounding box center [37, 81] width 50 height 10
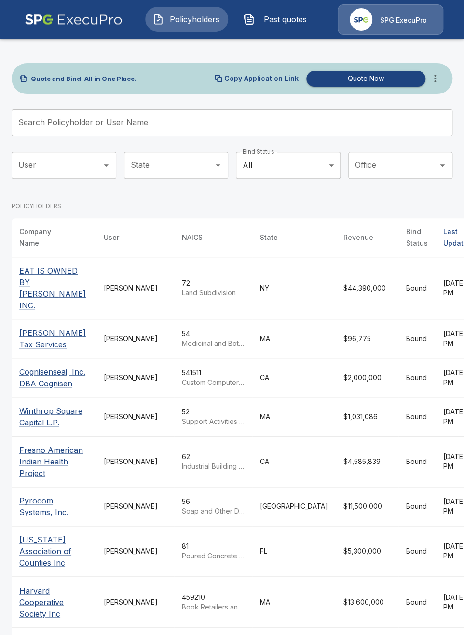
click at [436, 86] on button "more" at bounding box center [434, 78] width 19 height 19
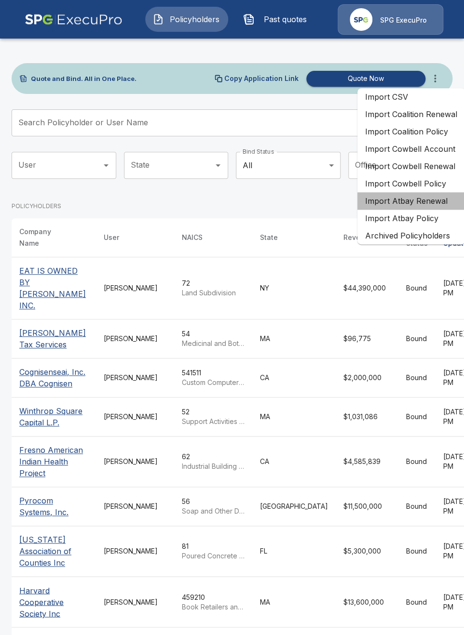
click at [396, 200] on li "Import Atbay Renewal" at bounding box center [410, 200] width 107 height 17
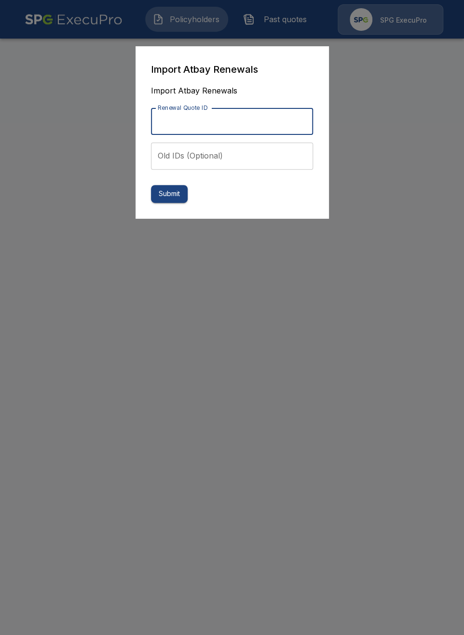
click at [209, 124] on input "Renewal Quote ID" at bounding box center [232, 121] width 162 height 27
paste input "**********"
type input "**********"
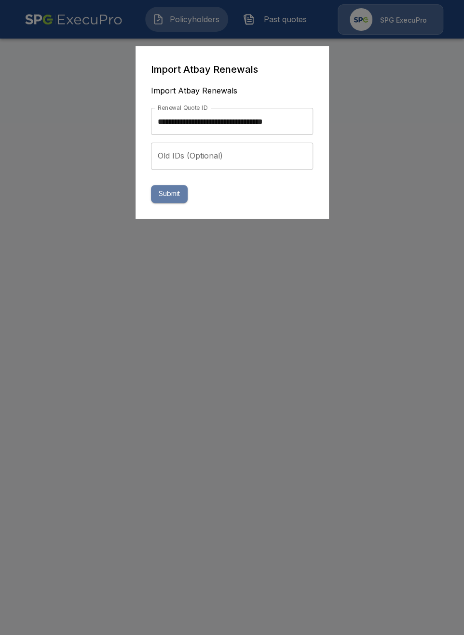
click at [169, 198] on button "Submit" at bounding box center [169, 194] width 37 height 18
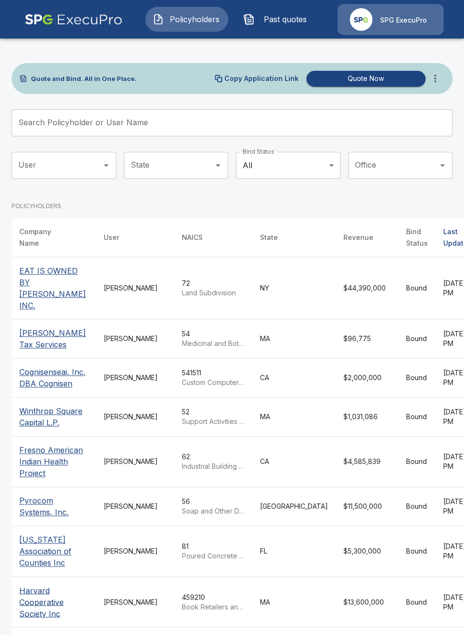
click at [276, 26] on button "Past quotes" at bounding box center [277, 19] width 83 height 25
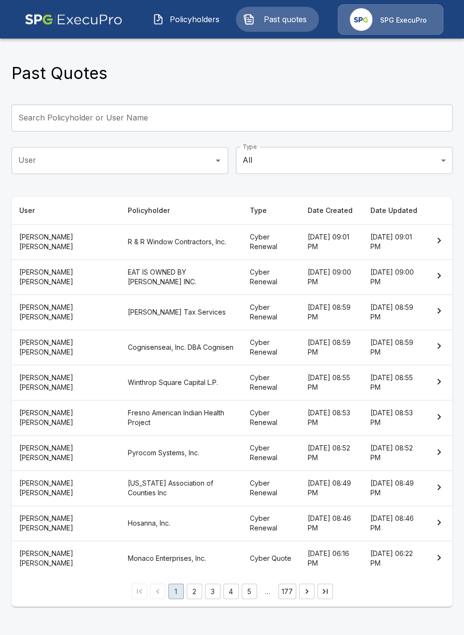
click at [136, 244] on th "R & R Window Contractors, Inc." at bounding box center [181, 241] width 122 height 35
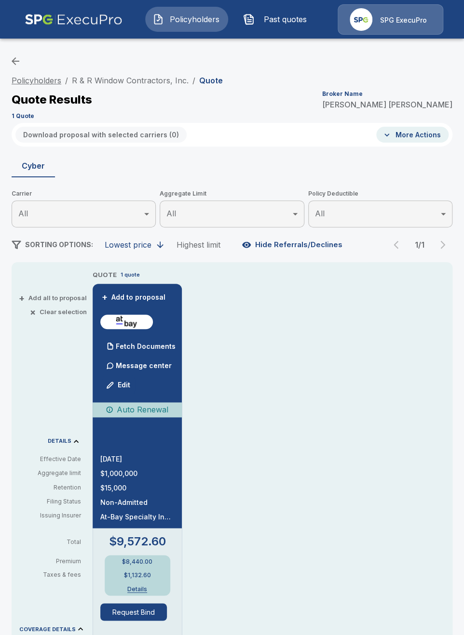
click at [35, 80] on link "Policyholders" at bounding box center [37, 81] width 50 height 10
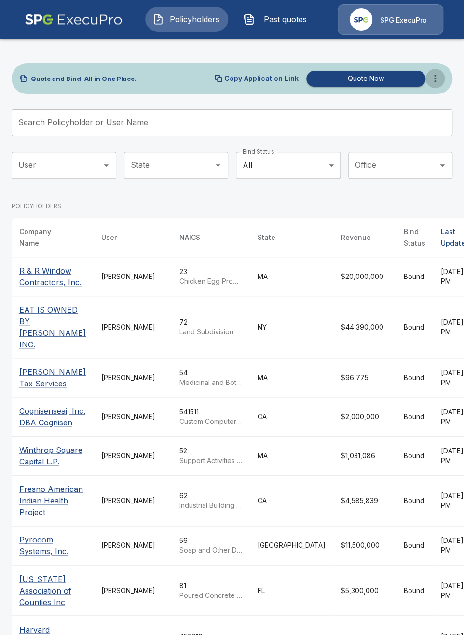
click at [439, 79] on icon "more" at bounding box center [435, 79] width 12 height 12
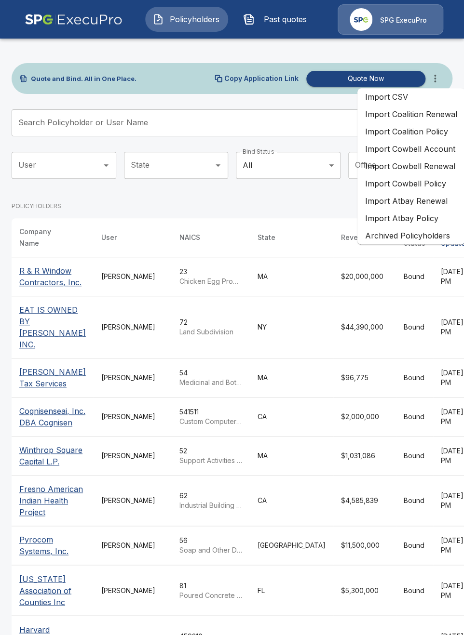
click at [431, 136] on li "Import Coalition Policy" at bounding box center [410, 131] width 107 height 17
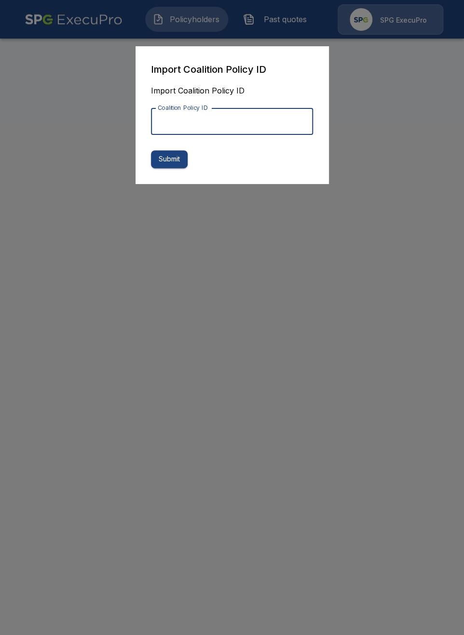
click at [277, 130] on input "Coalition Policy ID" at bounding box center [232, 121] width 162 height 27
paste input "**********"
type input "**********"
click at [171, 166] on button "Submit" at bounding box center [169, 159] width 37 height 18
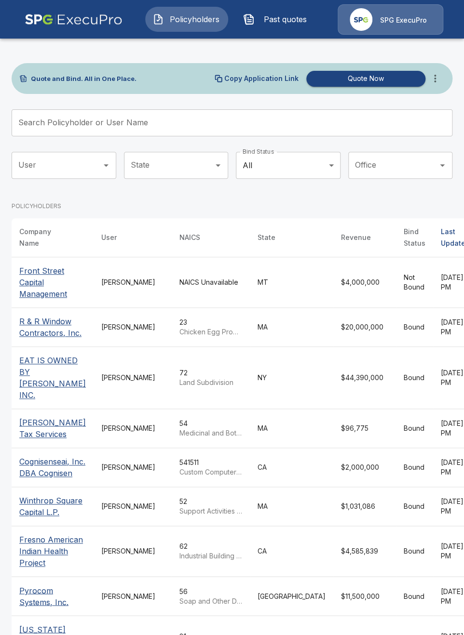
click at [135, 279] on div "Dekotah Moreno" at bounding box center [132, 283] width 63 height 10
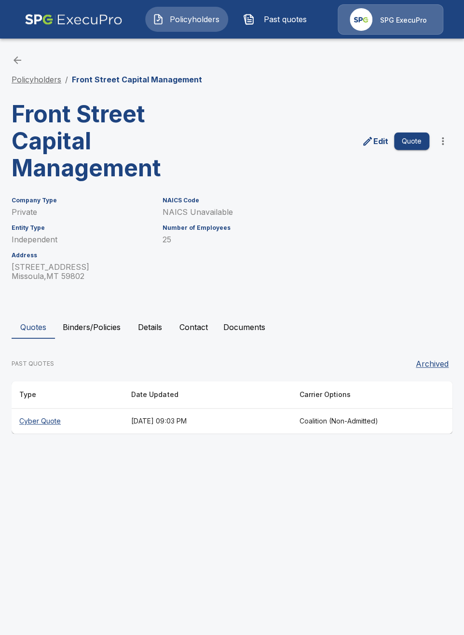
click at [38, 76] on link "Policyholders" at bounding box center [37, 80] width 50 height 10
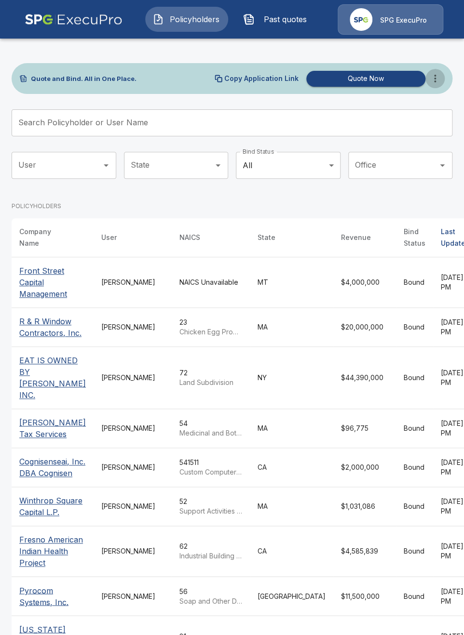
click at [439, 82] on icon "more" at bounding box center [435, 79] width 12 height 12
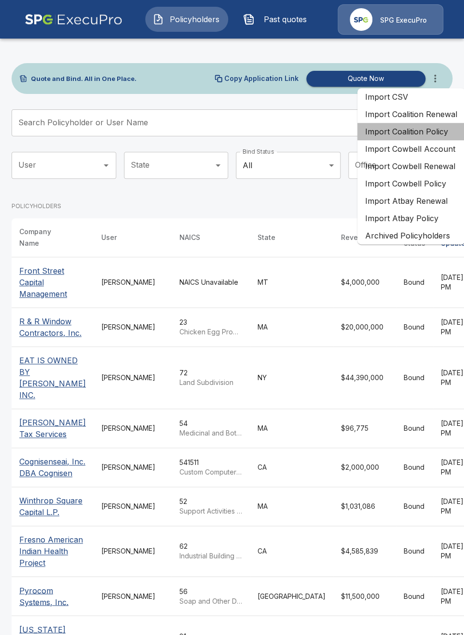
click at [417, 131] on li "Import Coalition Policy" at bounding box center [410, 131] width 107 height 17
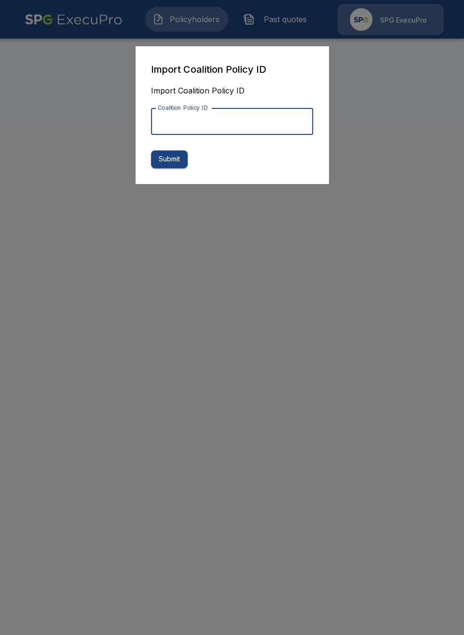
click at [294, 128] on input "Coalition Policy ID" at bounding box center [232, 121] width 162 height 27
paste input "**********"
type input "**********"
click at [165, 162] on button "Submit" at bounding box center [169, 159] width 37 height 18
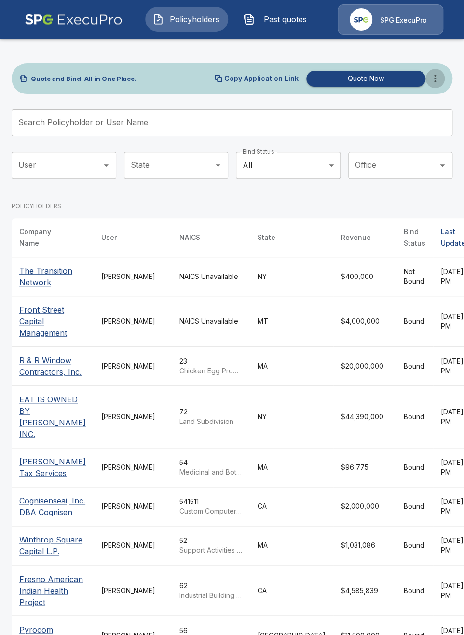
click at [442, 84] on button "more" at bounding box center [434, 78] width 19 height 19
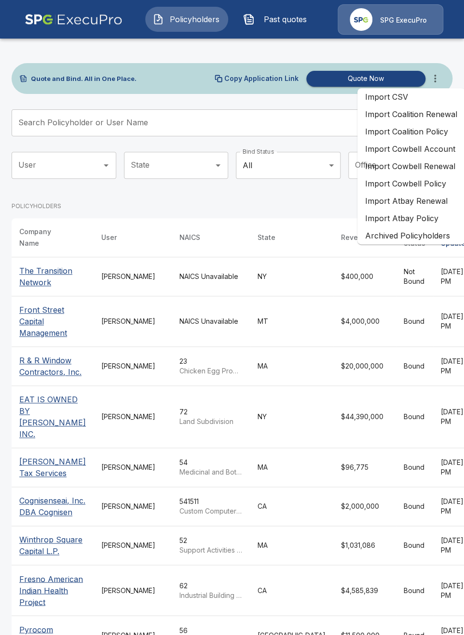
click at [426, 136] on li "Import Coalition Policy" at bounding box center [410, 131] width 107 height 17
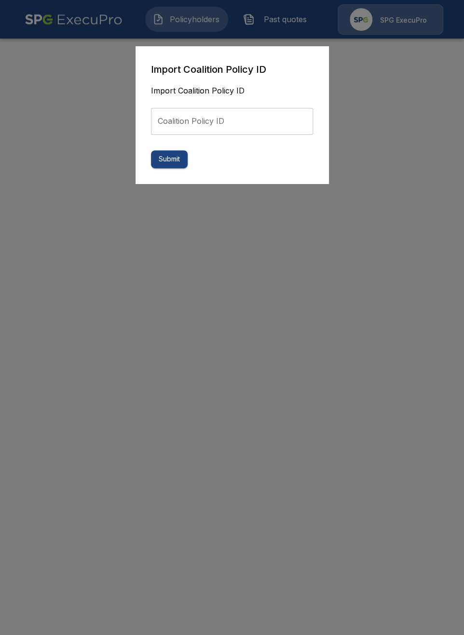
click at [246, 127] on input "Coalition Policy ID" at bounding box center [232, 121] width 162 height 27
paste input "**********"
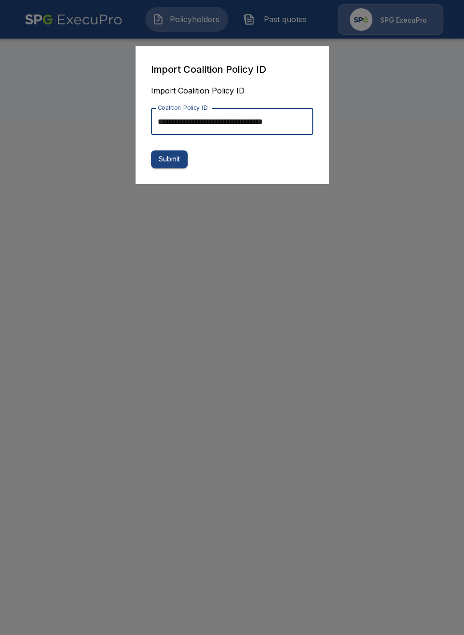
scroll to position [0, 4]
type input "**********"
click at [174, 165] on button "Submit" at bounding box center [169, 159] width 37 height 18
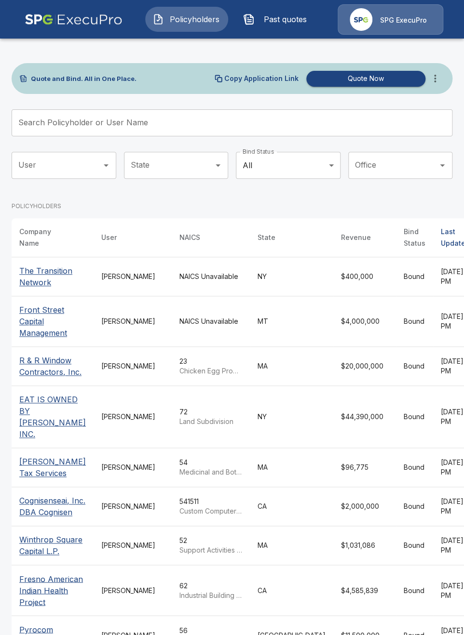
click at [438, 84] on button "more" at bounding box center [434, 78] width 19 height 19
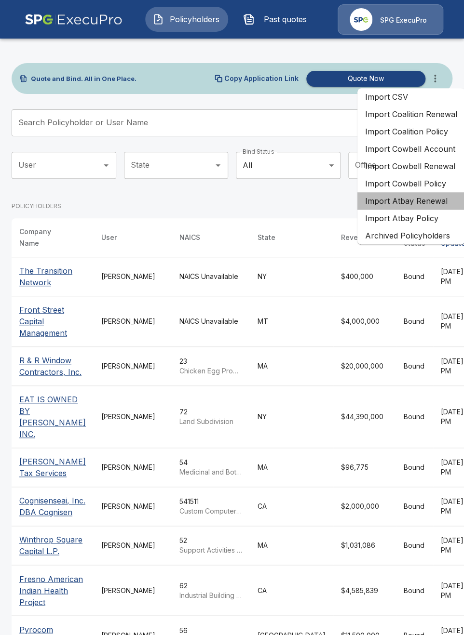
click at [428, 196] on li "Import Atbay Renewal" at bounding box center [410, 200] width 107 height 17
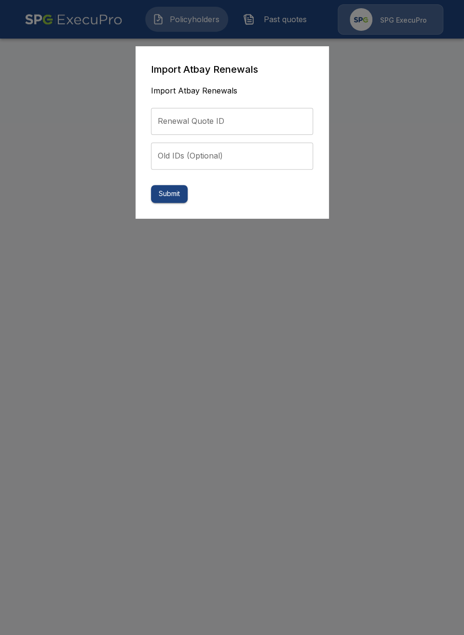
click at [423, 101] on div at bounding box center [232, 317] width 464 height 635
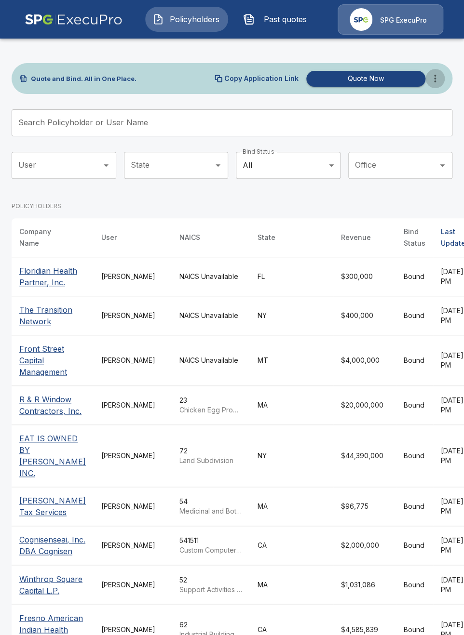
click at [430, 84] on icon "more" at bounding box center [435, 79] width 12 height 12
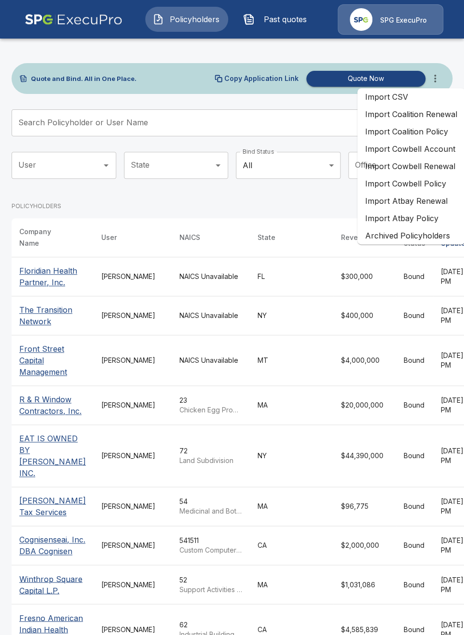
click at [434, 119] on li "Import Coalition Renewal" at bounding box center [410, 114] width 107 height 17
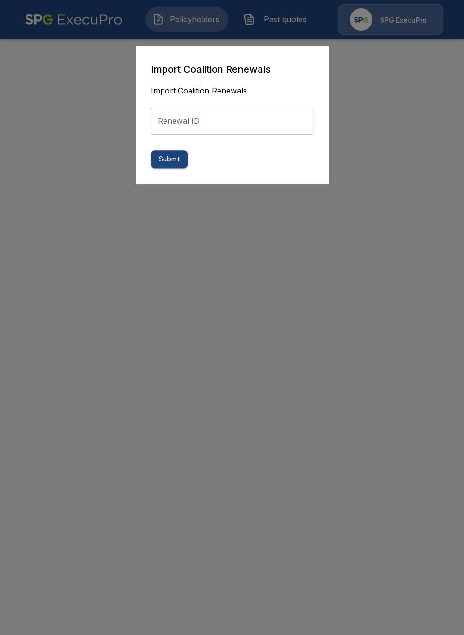
click at [212, 126] on input "Renewal ID" at bounding box center [232, 121] width 162 height 27
paste input "**********"
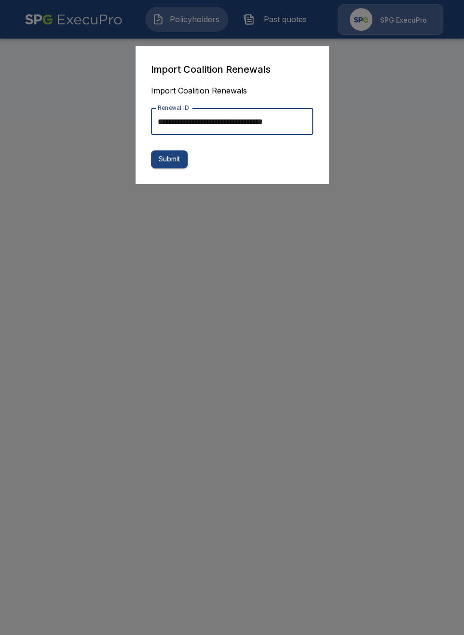
scroll to position [0, 6]
type input "**********"
click at [178, 160] on button "Submit" at bounding box center [169, 159] width 37 height 18
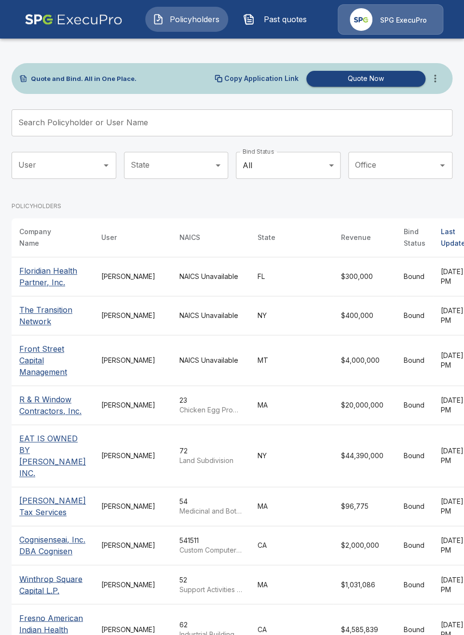
click at [255, 201] on div "POLICYHOLDERS" at bounding box center [291, 206] width 558 height 24
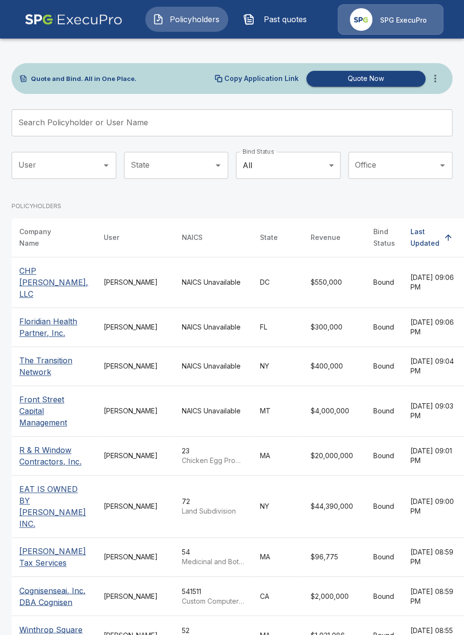
click at [188, 295] on td "NAICS Unavailable" at bounding box center [213, 282] width 78 height 51
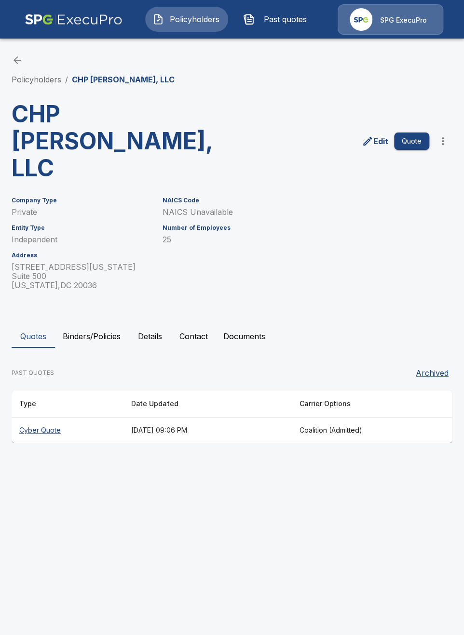
click at [192, 418] on th "[DATE] 09:06 PM" at bounding box center [207, 431] width 168 height 26
click at [41, 80] on link "Policyholders" at bounding box center [37, 80] width 50 height 10
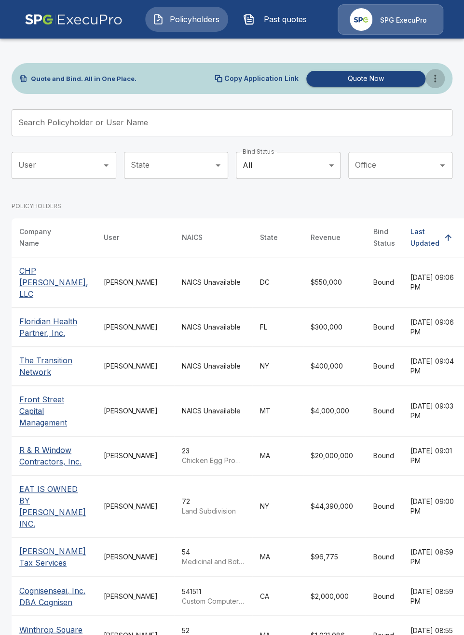
click at [442, 81] on button "more" at bounding box center [434, 78] width 19 height 19
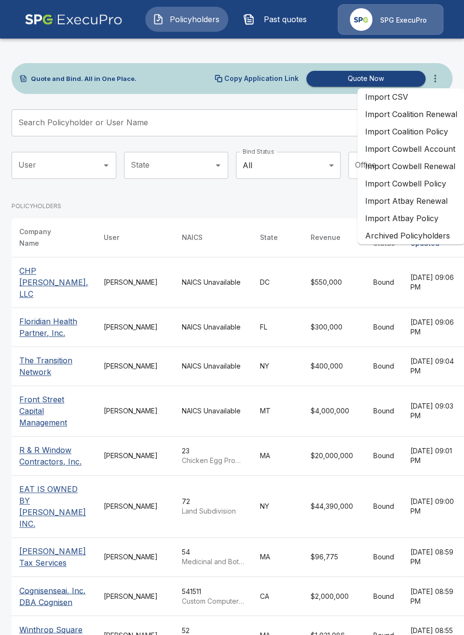
click at [427, 119] on li "Import Coalition Renewal" at bounding box center [410, 114] width 107 height 17
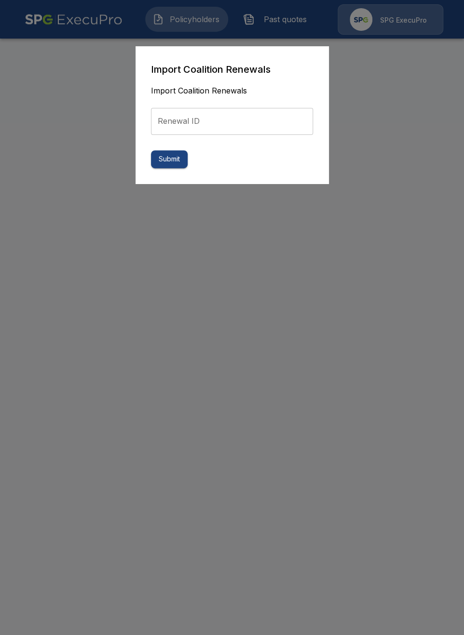
click at [279, 127] on input "Renewal ID" at bounding box center [232, 121] width 162 height 27
paste input "**********"
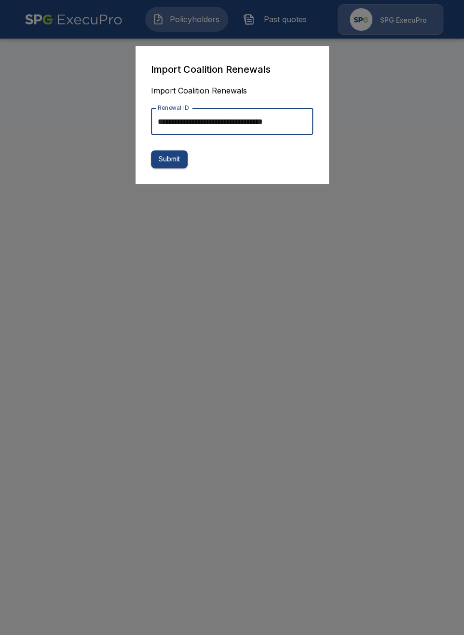
scroll to position [0, 2]
type input "**********"
click at [177, 161] on button "Submit" at bounding box center [169, 159] width 37 height 18
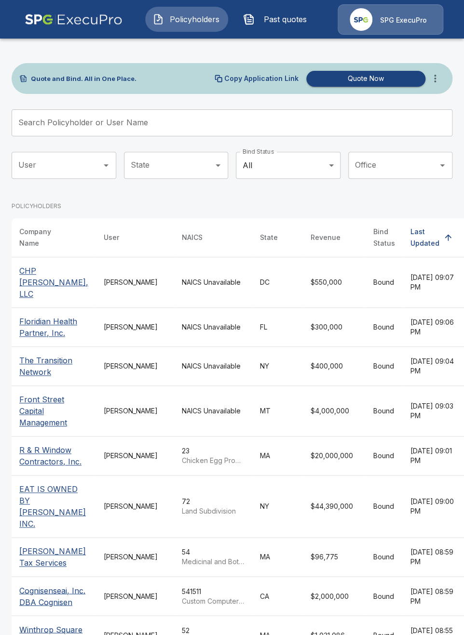
click at [126, 284] on td "Dekotah Moreno" at bounding box center [135, 282] width 78 height 51
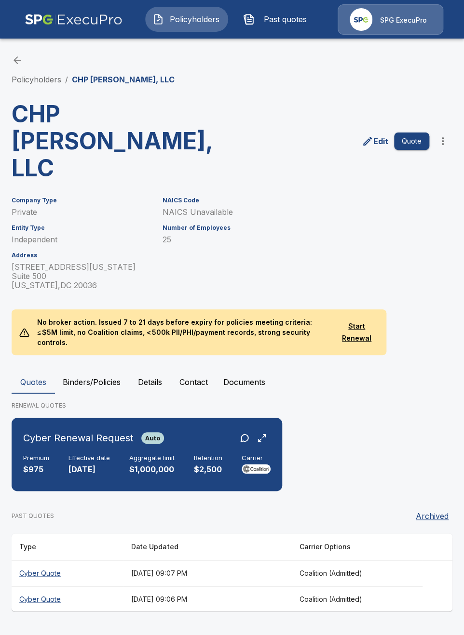
drag, startPoint x: 49, startPoint y: 80, endPoint x: 318, endPoint y: 109, distance: 270.6
click at [50, 79] on link "Policyholders" at bounding box center [37, 80] width 50 height 10
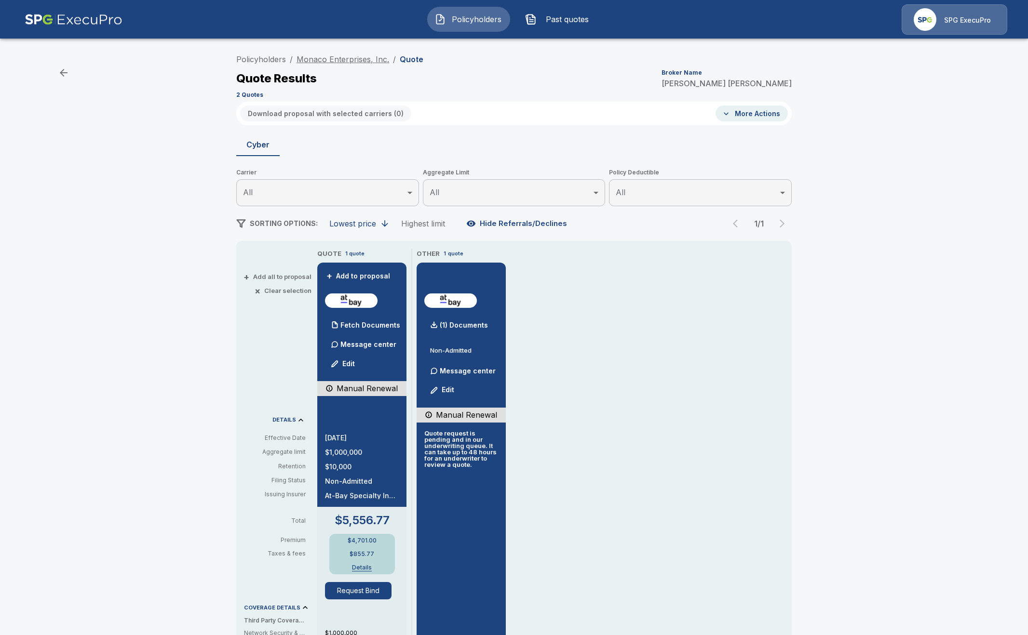
click at [313, 58] on link "Monaco Enterprises, Inc." at bounding box center [342, 59] width 93 height 10
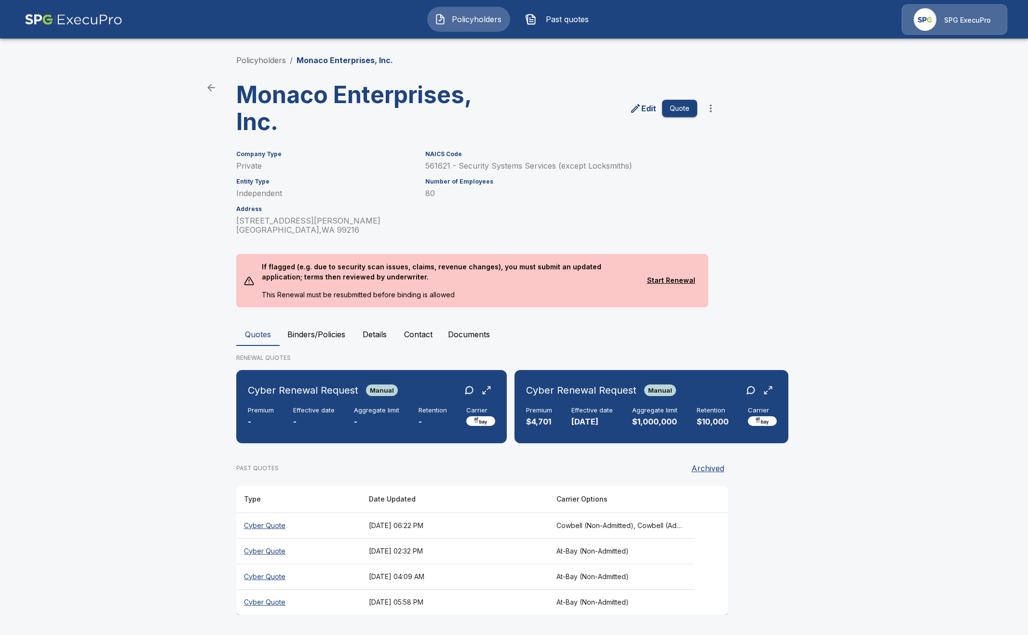
click at [203, 363] on main "Policyholders / Monaco Enterprises, Inc. Monaco Enterprises, Inc. Edit Quote Co…" at bounding box center [514, 316] width 1028 height 633
click at [165, 199] on main "Policyholders / Monaco Enterprises, Inc. Monaco Enterprises, Inc. Edit Quote Co…" at bounding box center [514, 316] width 1028 height 633
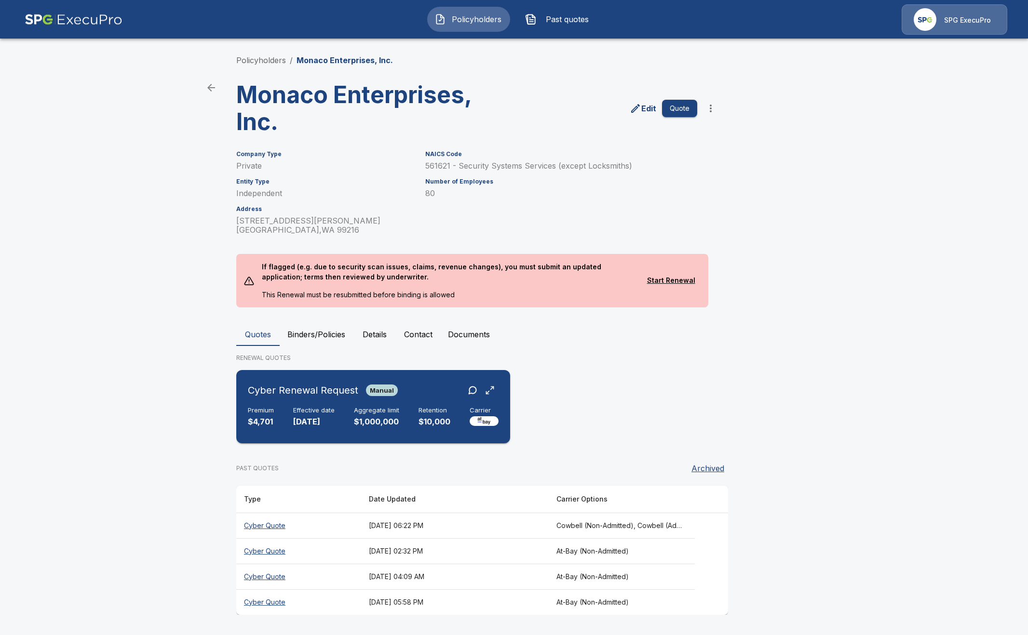
click at [335, 406] on div "Cyber Renewal Request Manual Premium $4,701 Effective date [DATE] Aggregate lim…" at bounding box center [373, 407] width 266 height 66
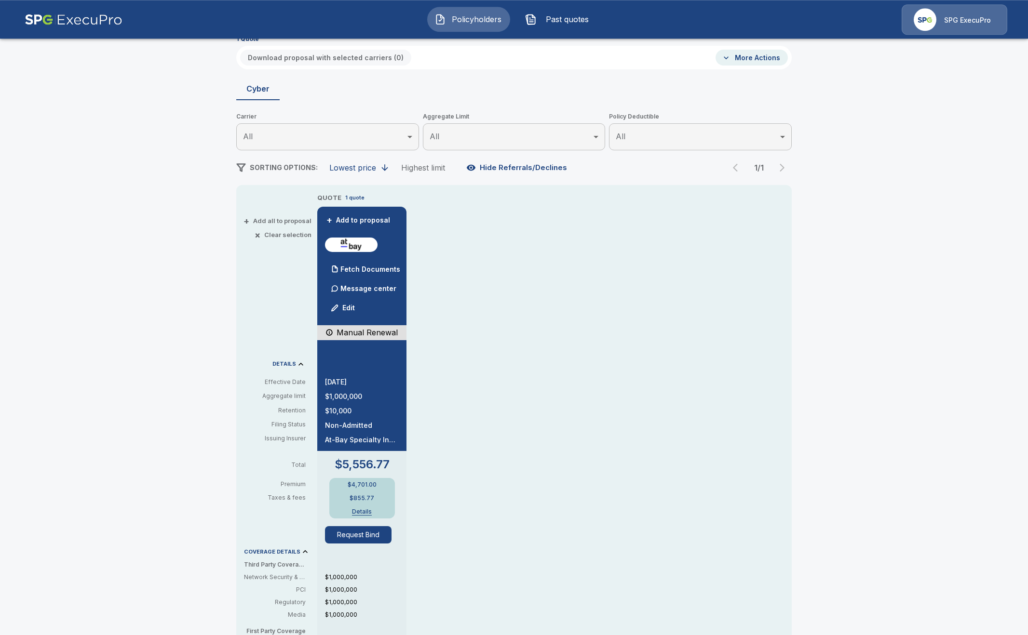
scroll to position [55, 0]
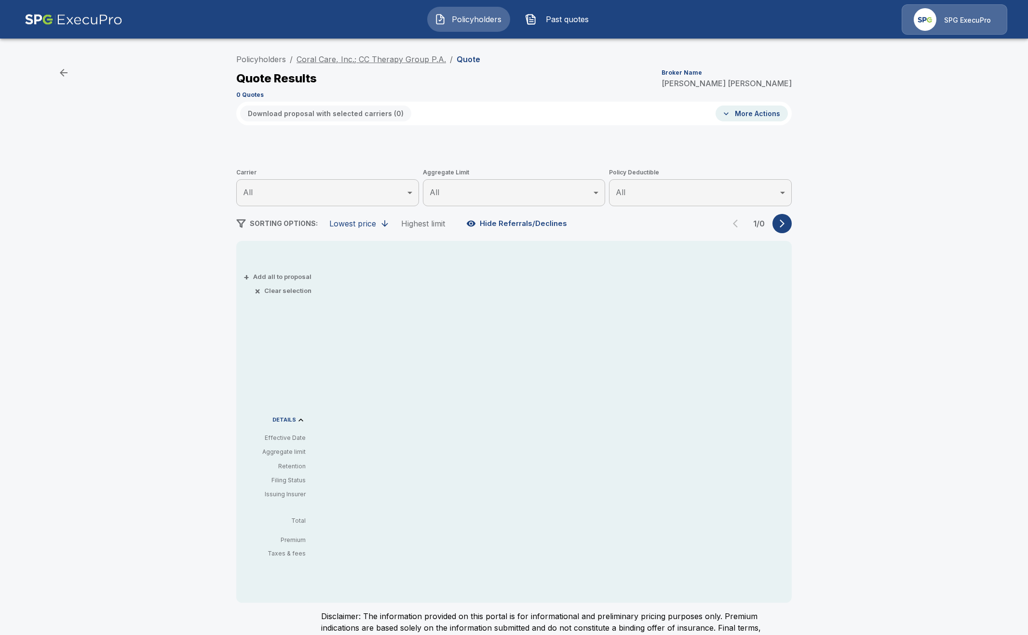
click at [358, 63] on link "Coral Care, Inc.; CC Therapy Group P.A." at bounding box center [370, 59] width 149 height 10
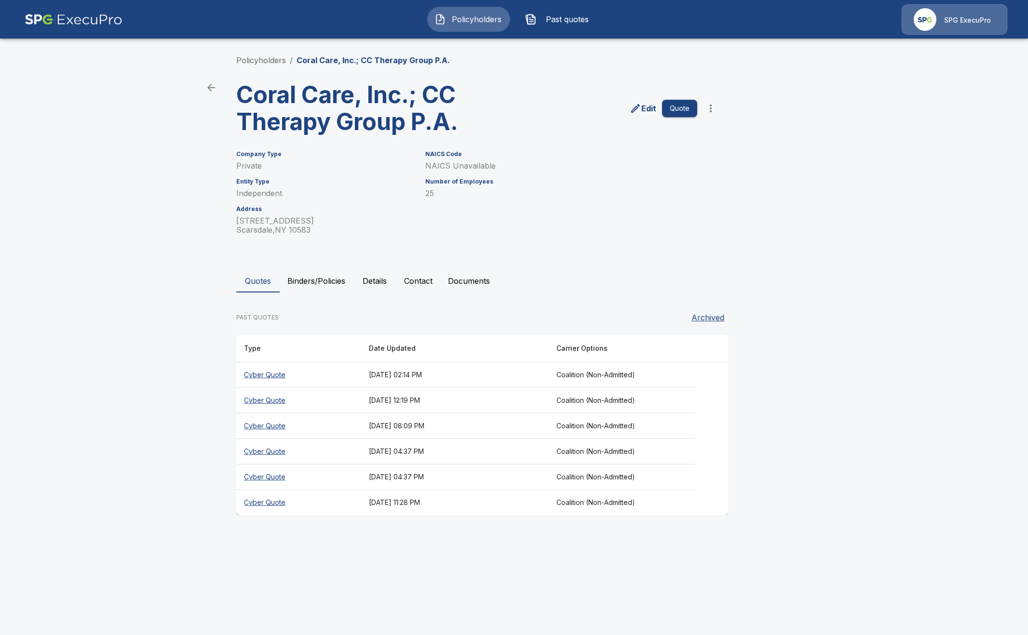
click at [312, 288] on button "Binders/Policies" at bounding box center [316, 280] width 73 height 23
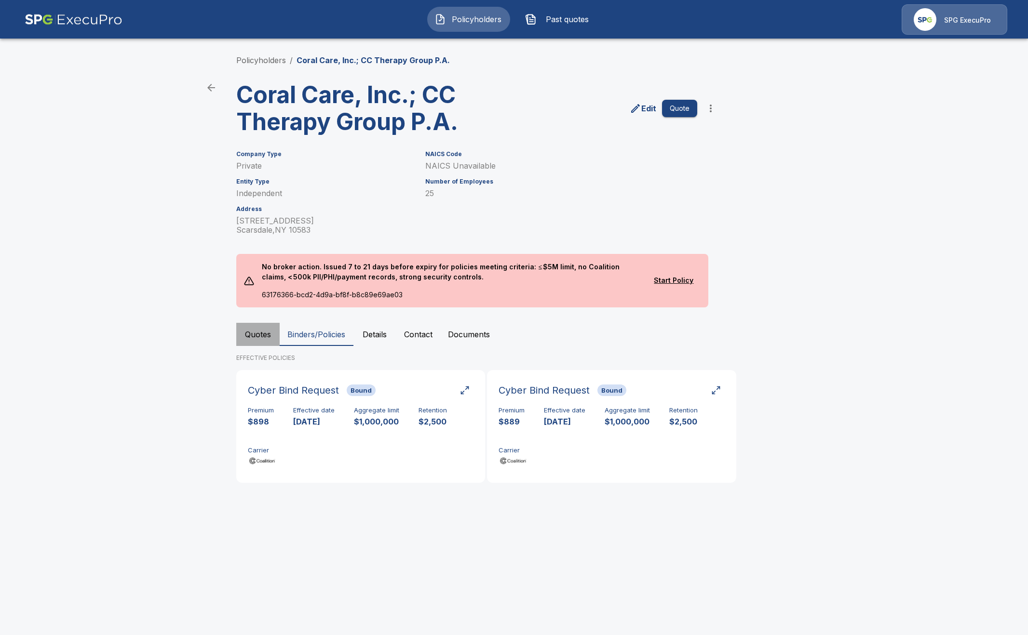
click at [260, 340] on button "Quotes" at bounding box center [257, 334] width 43 height 23
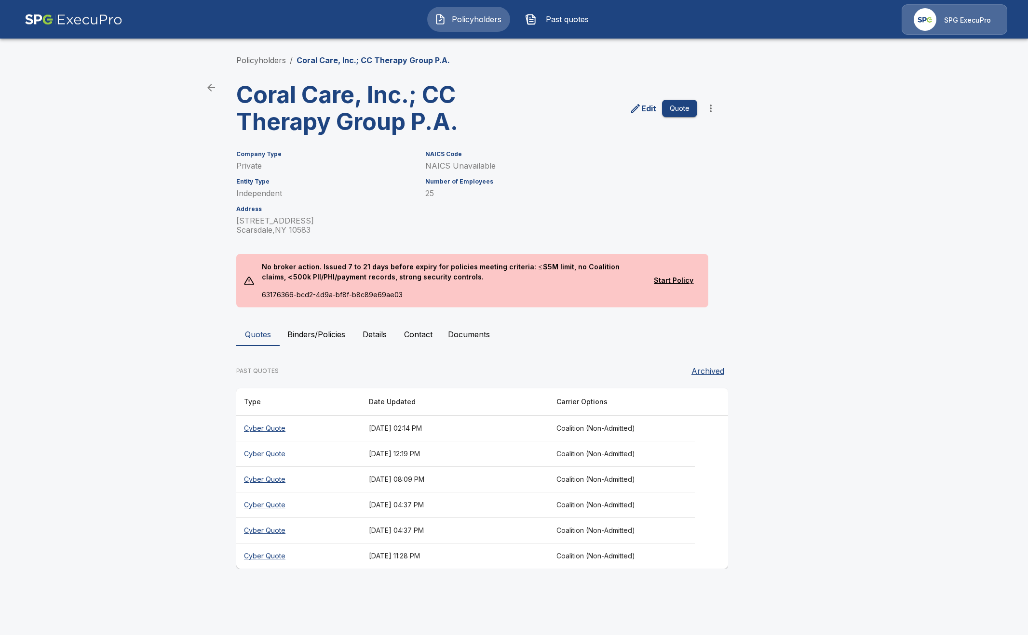
click at [161, 461] on main "Policyholders / Coral Care, Inc.; CC Therapy Group P.A. Coral Care, Inc.; CC Th…" at bounding box center [514, 293] width 1028 height 587
click at [306, 332] on button "Binders/Policies" at bounding box center [316, 334] width 73 height 23
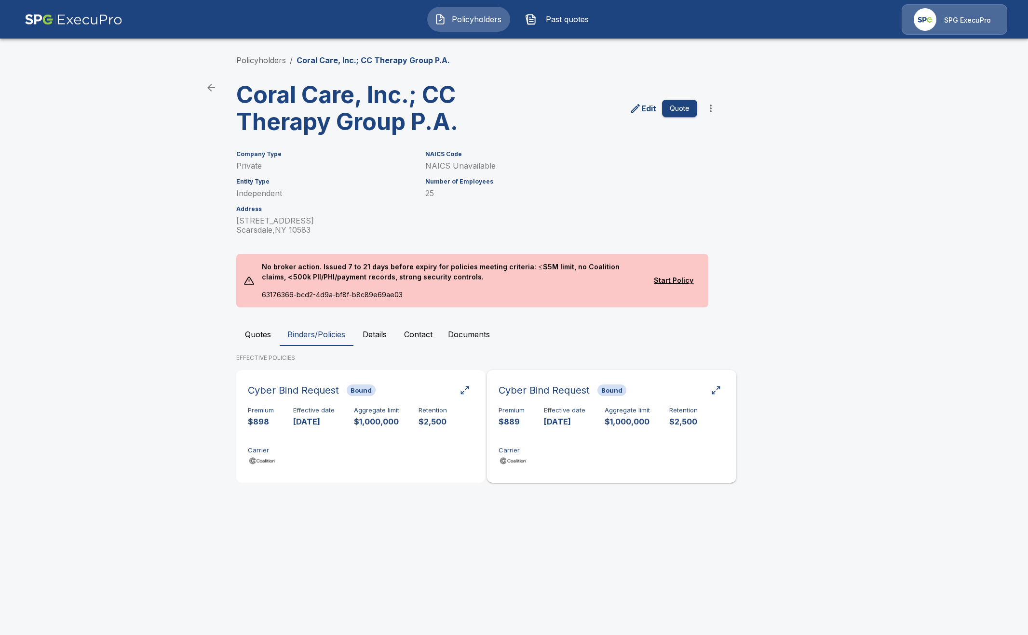
click at [616, 454] on div "Premium $889 Effective date [DATE] Aggregate limit $1,000,000 Retention $2,500 …" at bounding box center [611, 437] width 226 height 61
